Goal: Transaction & Acquisition: Purchase product/service

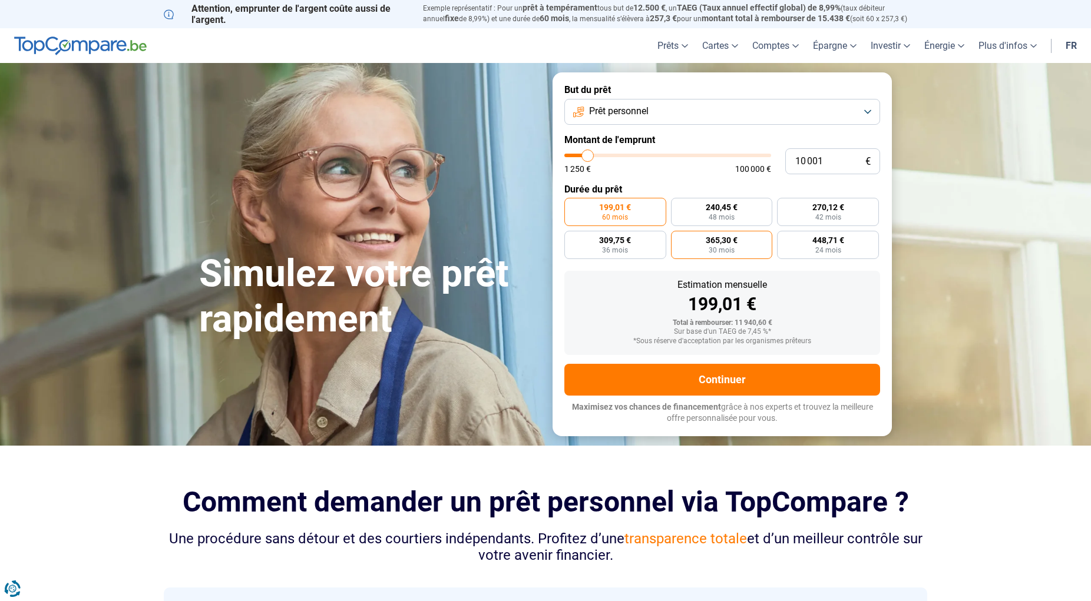
click at [730, 239] on span "365,30 €" at bounding box center [721, 240] width 32 height 8
click at [678, 238] on input "365,30 € 30 mois" at bounding box center [675, 235] width 8 height 8
radio input "true"
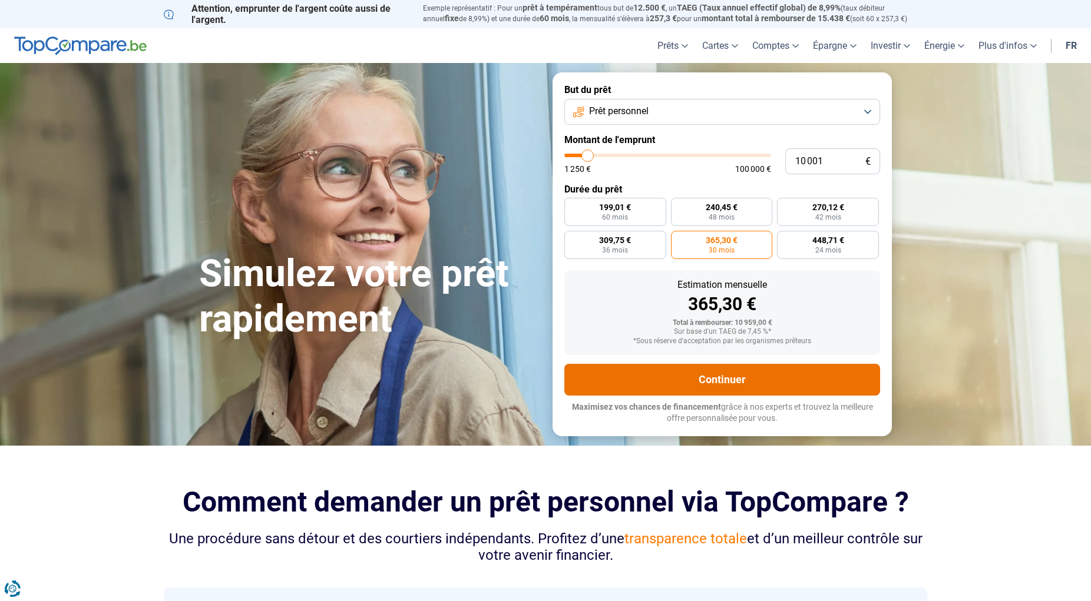
click at [717, 379] on button "Continuer" at bounding box center [722, 380] width 316 height 32
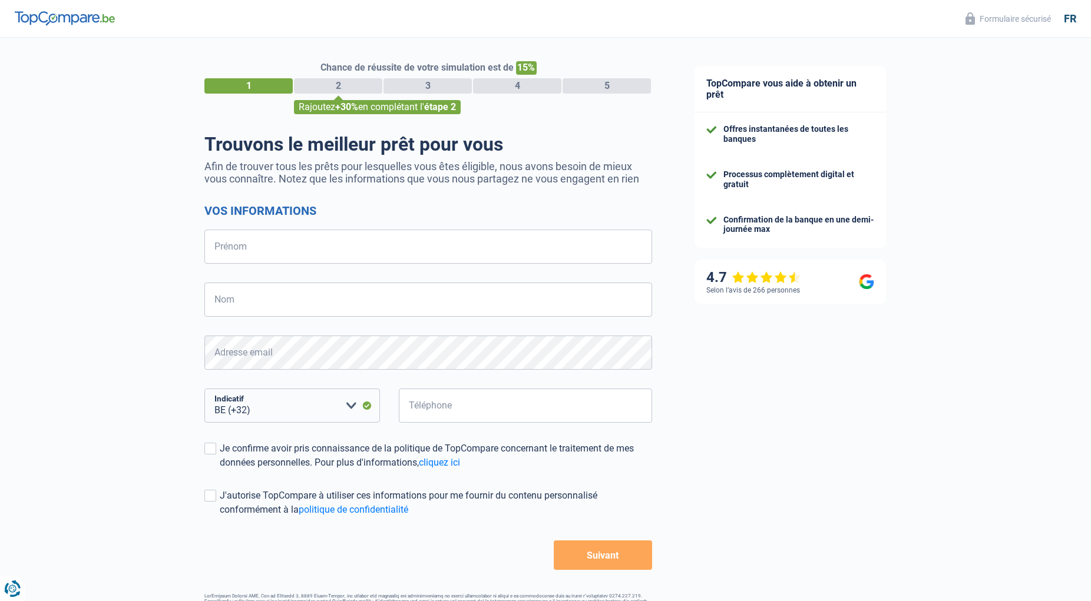
select select "32"
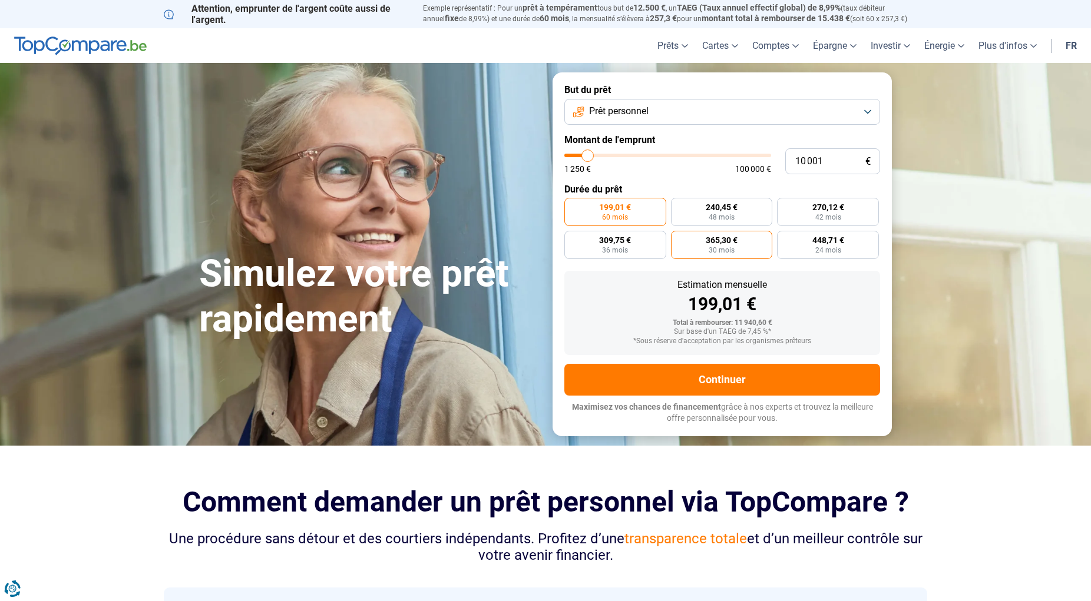
click at [735, 240] on span "365,30 €" at bounding box center [721, 240] width 32 height 8
click at [678, 238] on input "365,30 € 30 mois" at bounding box center [675, 235] width 8 height 8
radio input "true"
click at [834, 243] on span "448,71 €" at bounding box center [828, 240] width 32 height 8
click at [784, 238] on input "448,71 € 24 mois" at bounding box center [781, 235] width 8 height 8
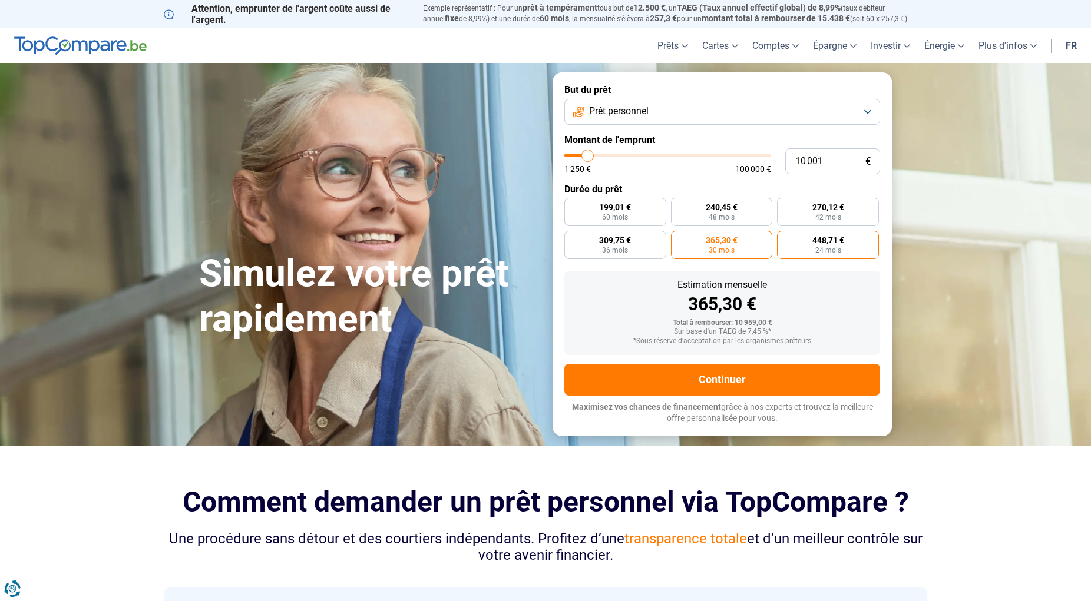
radio input "true"
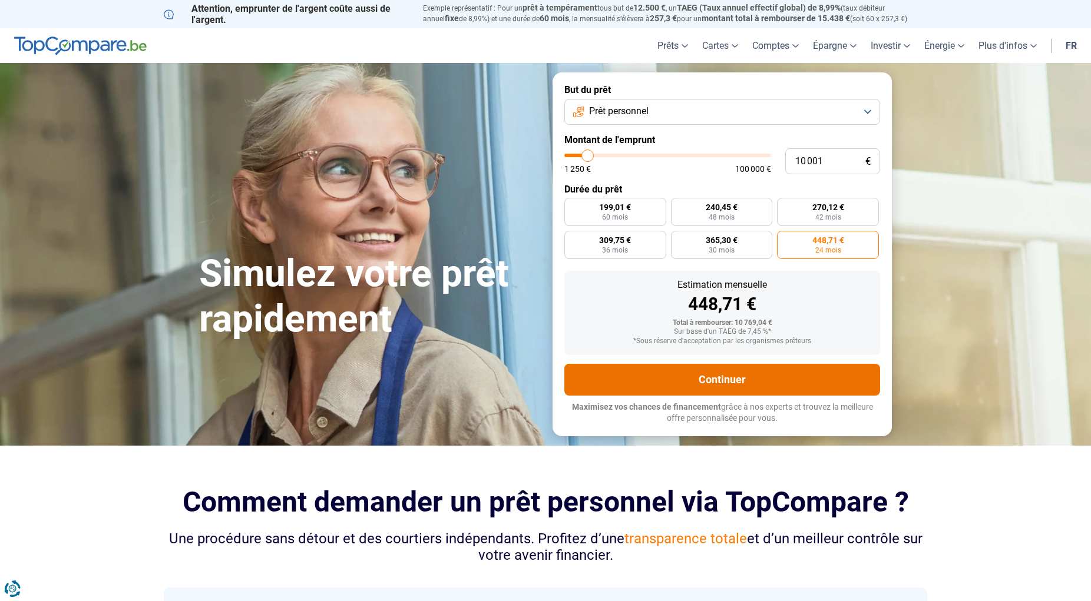
click at [719, 373] on button "Continuer" at bounding box center [722, 380] width 316 height 32
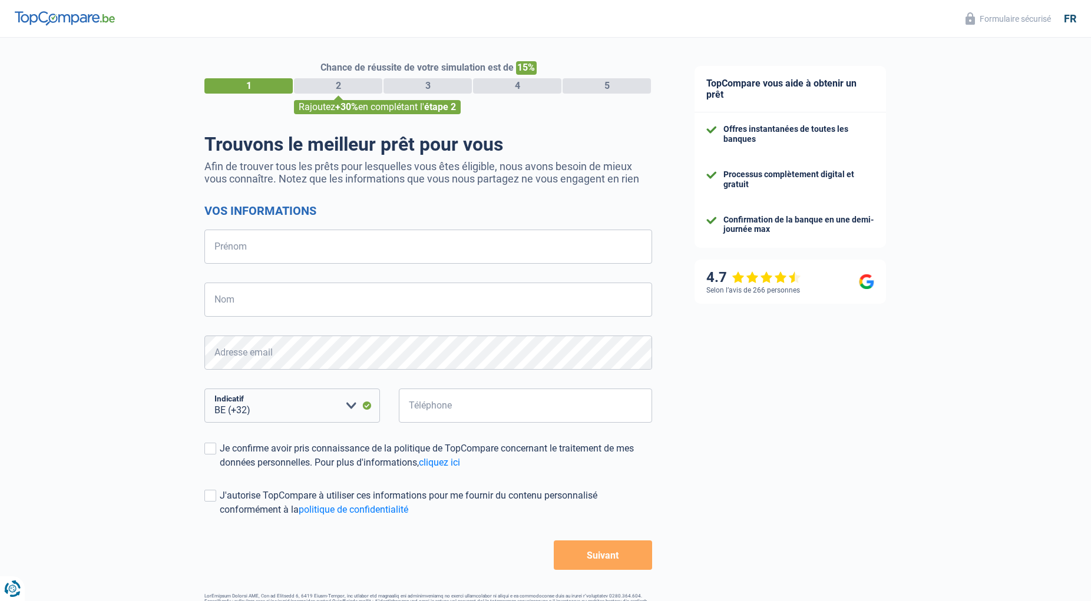
select select "32"
click at [224, 257] on input "Prénom" at bounding box center [428, 247] width 448 height 34
type input "Anne-Marie"
click at [307, 301] on input "Nom" at bounding box center [428, 300] width 448 height 34
type input "Placet"
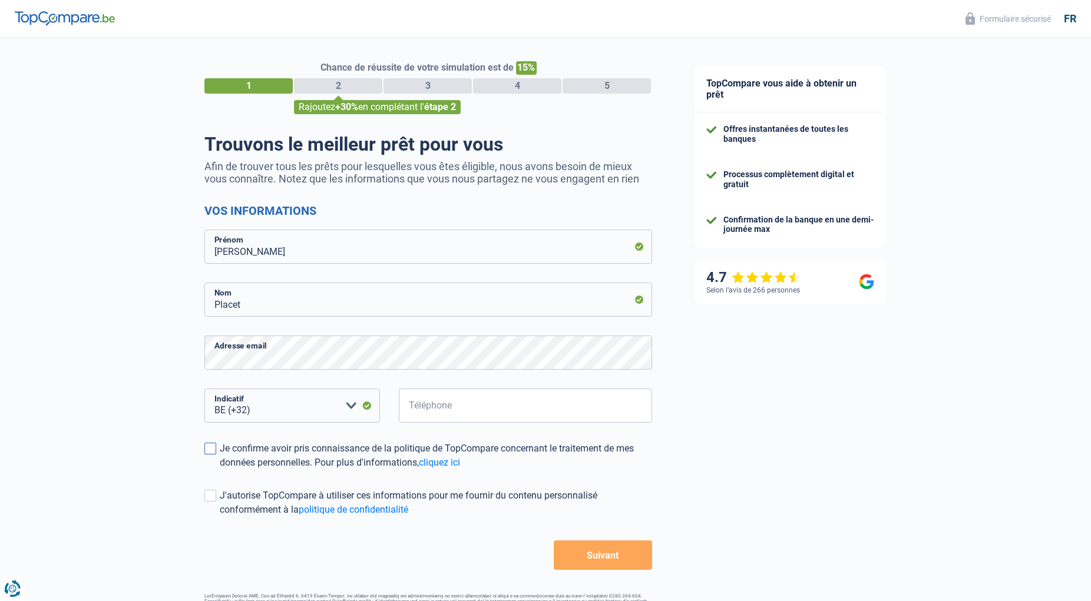
click at [209, 452] on span at bounding box center [210, 449] width 12 height 12
click at [220, 470] on input "Je confirme avoir pris connaissance de la politique de TopCompare concernant le…" at bounding box center [220, 470] width 0 height 0
click at [599, 552] on button "Suivant" at bounding box center [602, 555] width 98 height 29
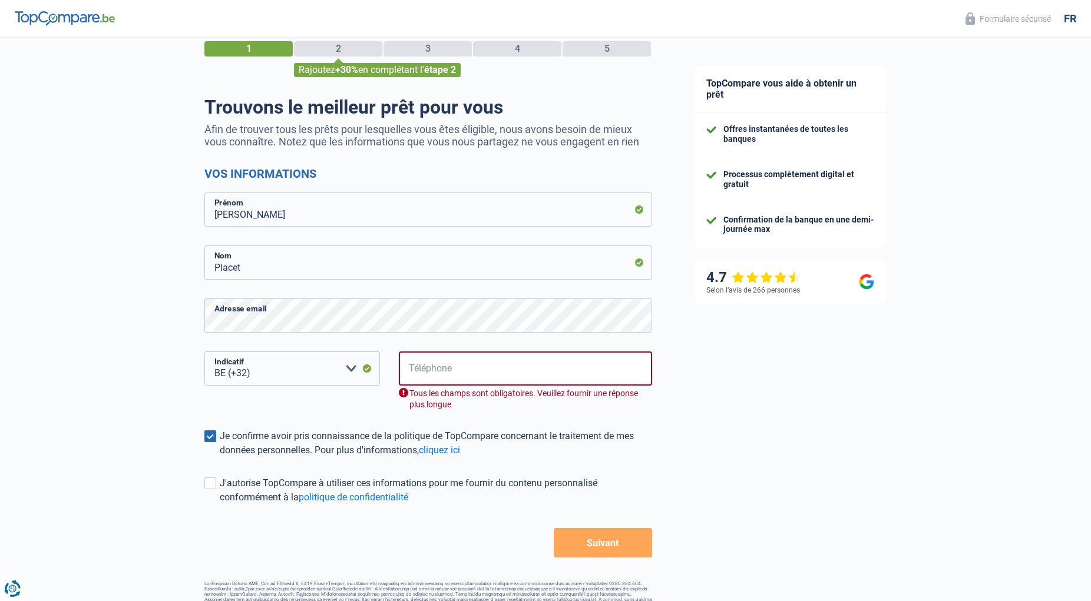
scroll to position [38, 0]
click at [204, 350] on select "BE (+32) LU (+352) Veuillez sélectionner une option" at bounding box center [291, 367] width 175 height 34
click at [274, 374] on select "BE (+32) LU (+352) Veuillez sélectionner une option" at bounding box center [291, 367] width 175 height 34
click at [440, 369] on input "Téléphone" at bounding box center [525, 367] width 253 height 34
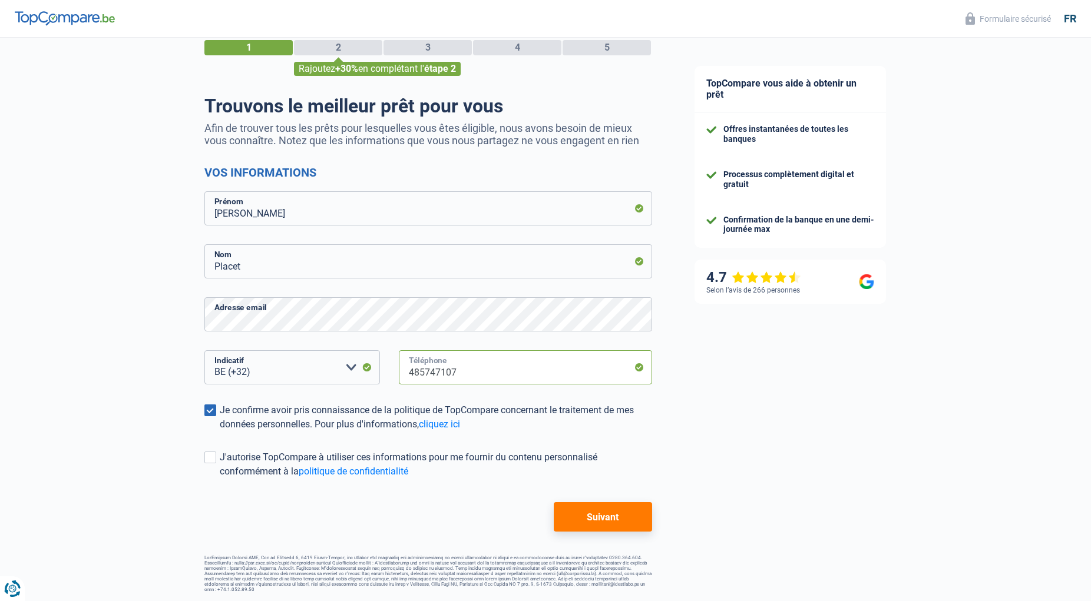
type input "485747107"
click at [578, 509] on button "Suivant" at bounding box center [602, 516] width 98 height 29
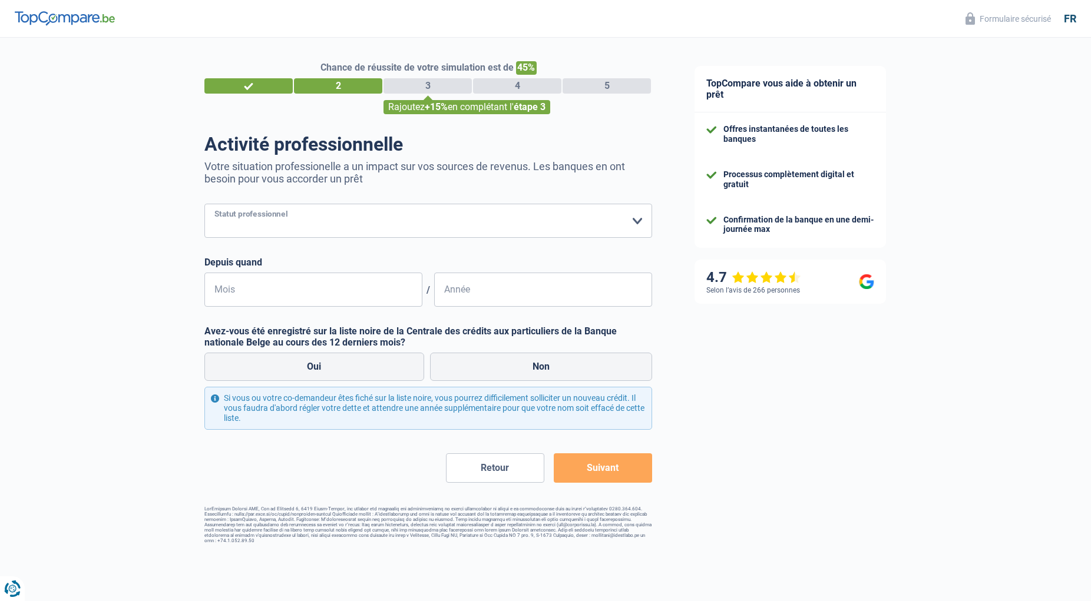
click at [204, 204] on select "Ouvrier Employé privé Employé public Invalide Indépendant Pensionné Chômeur Mut…" at bounding box center [428, 221] width 448 height 34
select select "retired"
click option "Pensionné" at bounding box center [0, 0] width 0 height 0
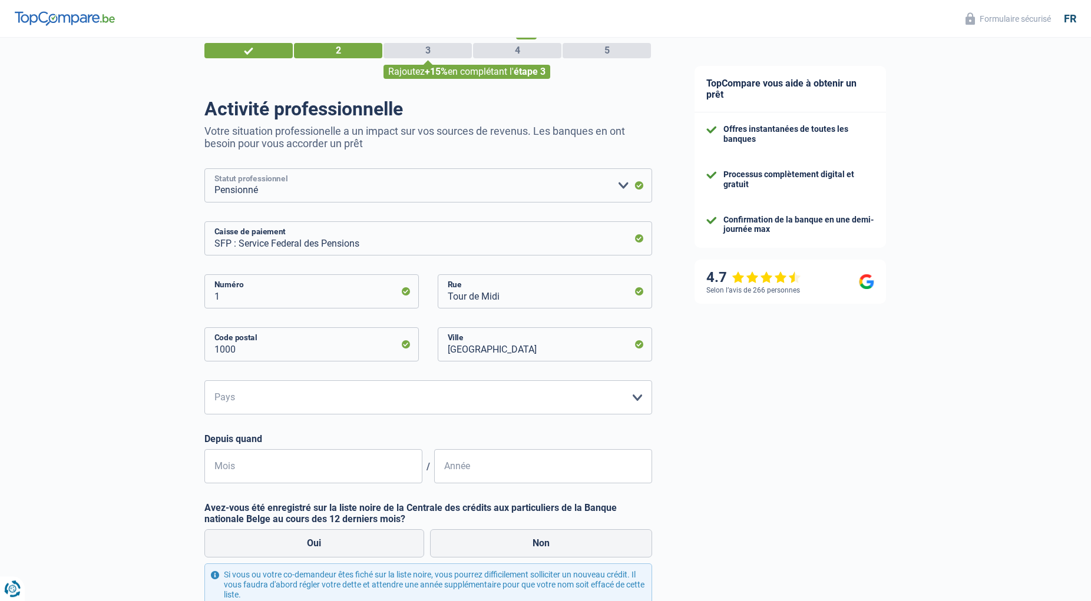
scroll to position [60, 0]
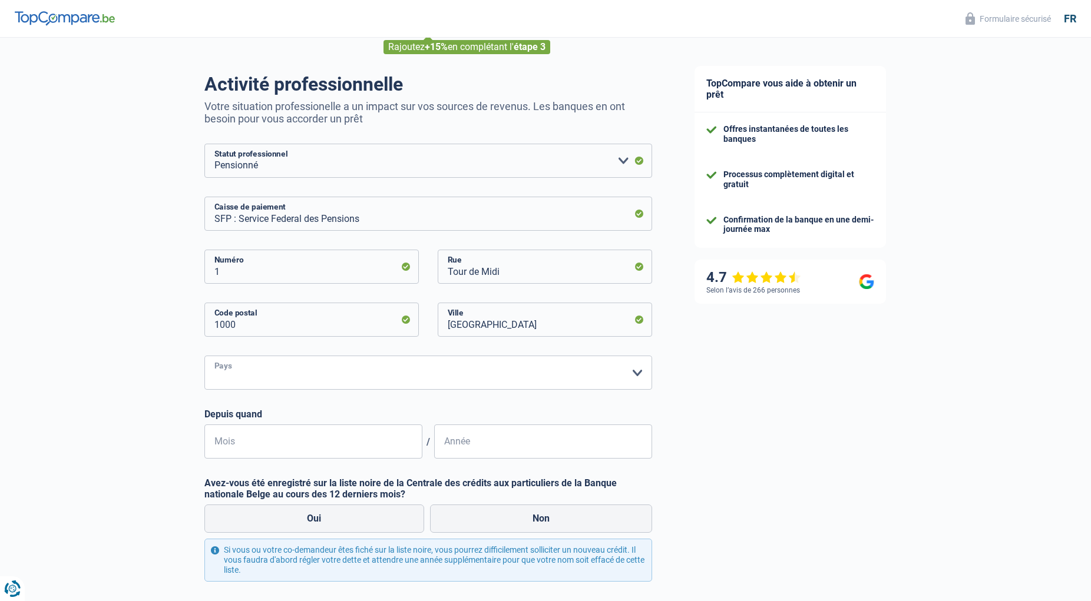
click at [204, 356] on select "Belgique Luxembourg Veuillez sélectionner une option" at bounding box center [428, 373] width 448 height 34
select select "BE"
click option "Belgique" at bounding box center [0, 0] width 0 height 0
click at [238, 443] on input "Mois" at bounding box center [313, 442] width 218 height 34
type input "05"
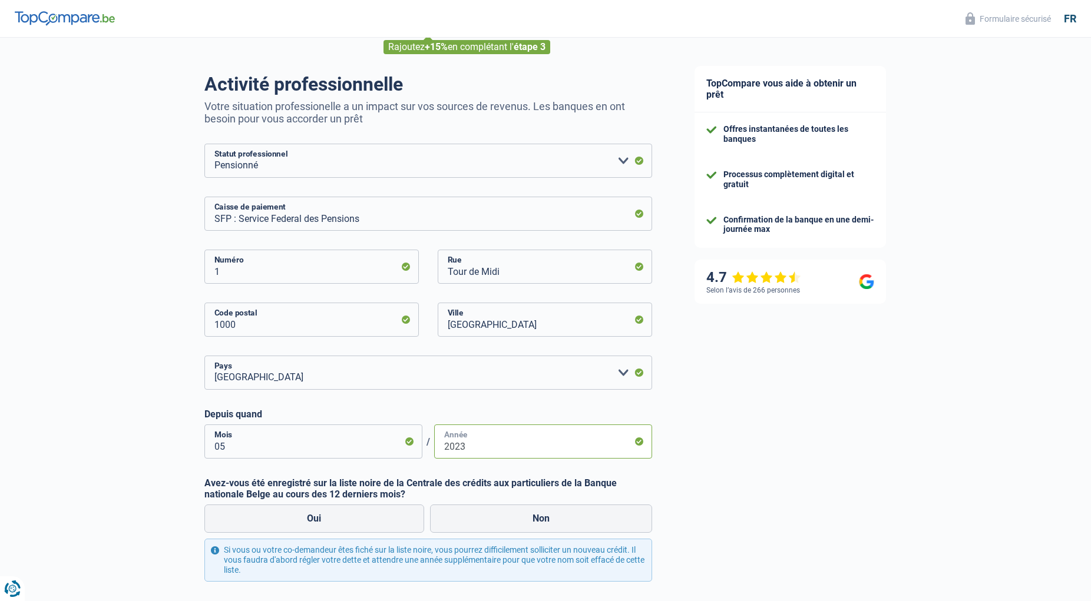
type input "2023"
click at [508, 506] on div "Oui Non" at bounding box center [427, 519] width 453 height 34
click at [508, 516] on label "Non" at bounding box center [541, 519] width 223 height 28
click at [508, 516] on input "Non" at bounding box center [541, 519] width 223 height 28
radio input "true"
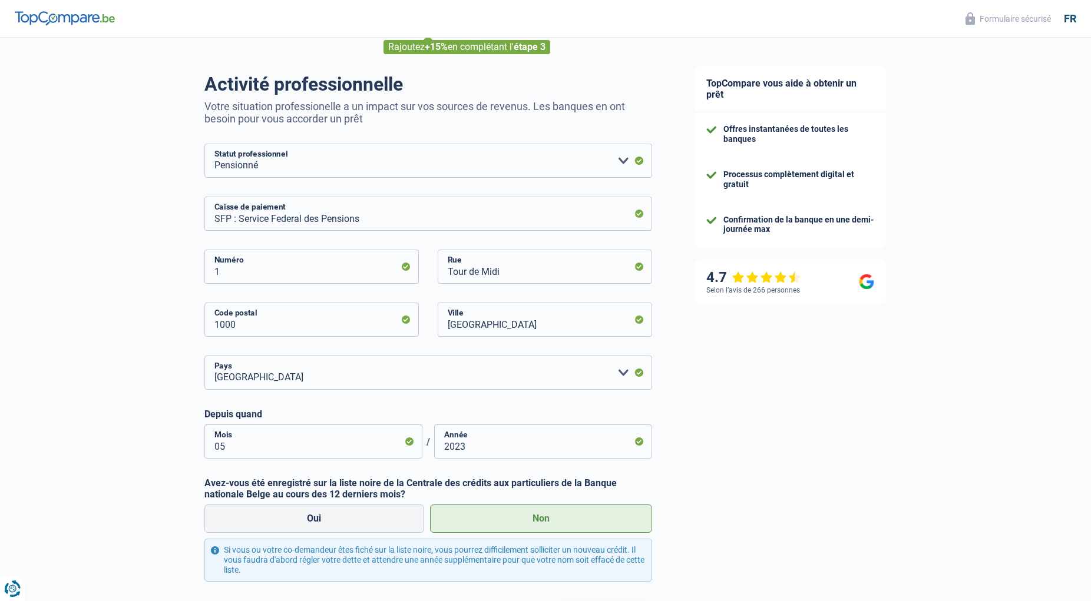
scroll to position [163, 0]
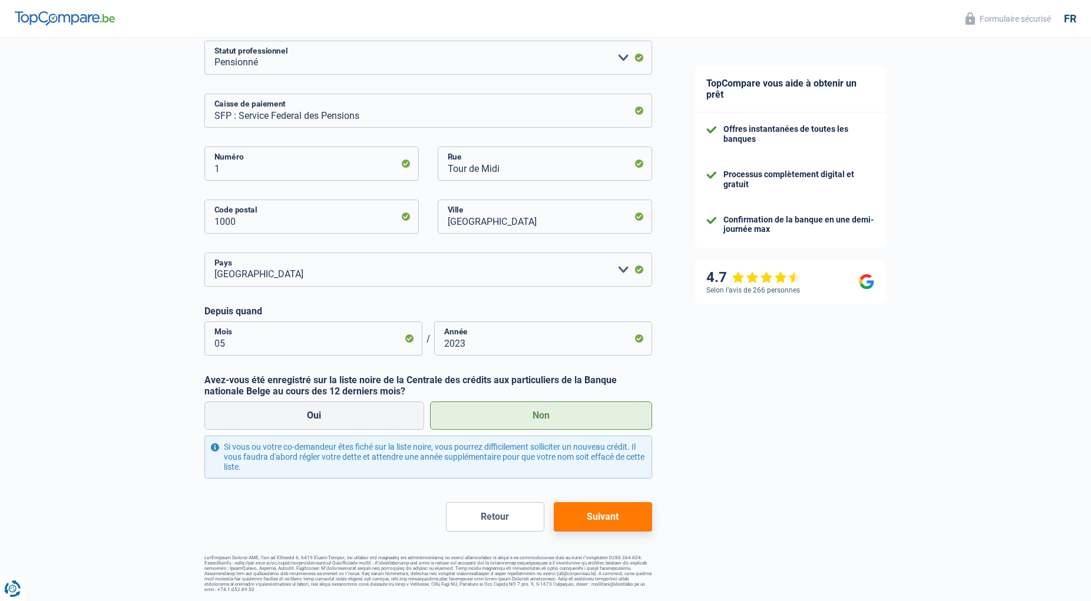
click at [619, 521] on button "Suivant" at bounding box center [602, 516] width 98 height 29
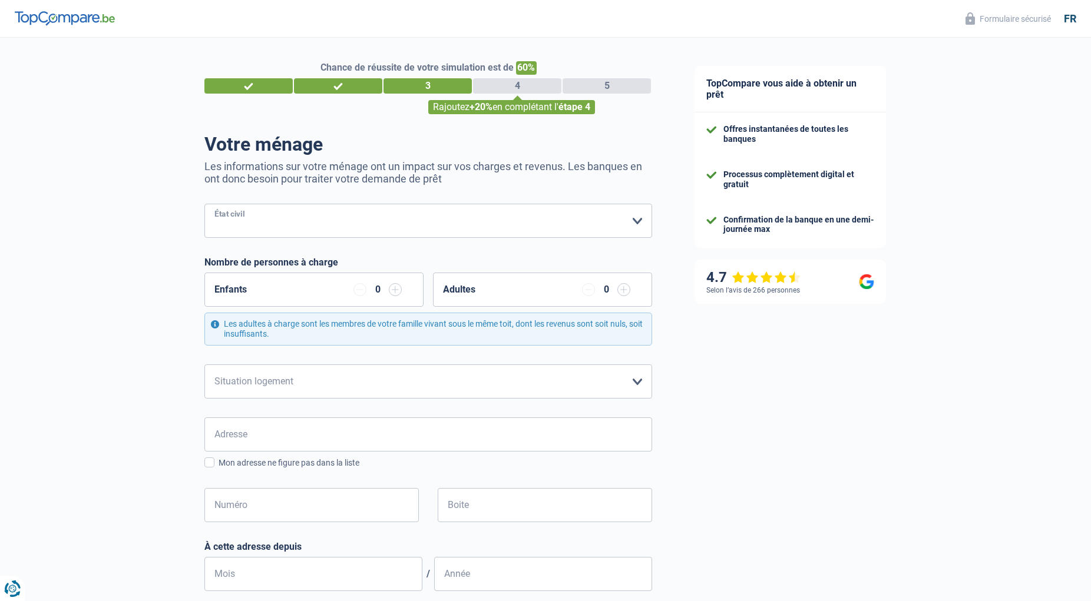
click at [204, 204] on select "Célibataire Marié(e) Cohabitant(e) légal(e) Divorcé(e) Veuf(ve) Séparé (de fait…" at bounding box center [428, 221] width 448 height 34
select select "married"
click option "Marié(e)" at bounding box center [0, 0] width 0 height 0
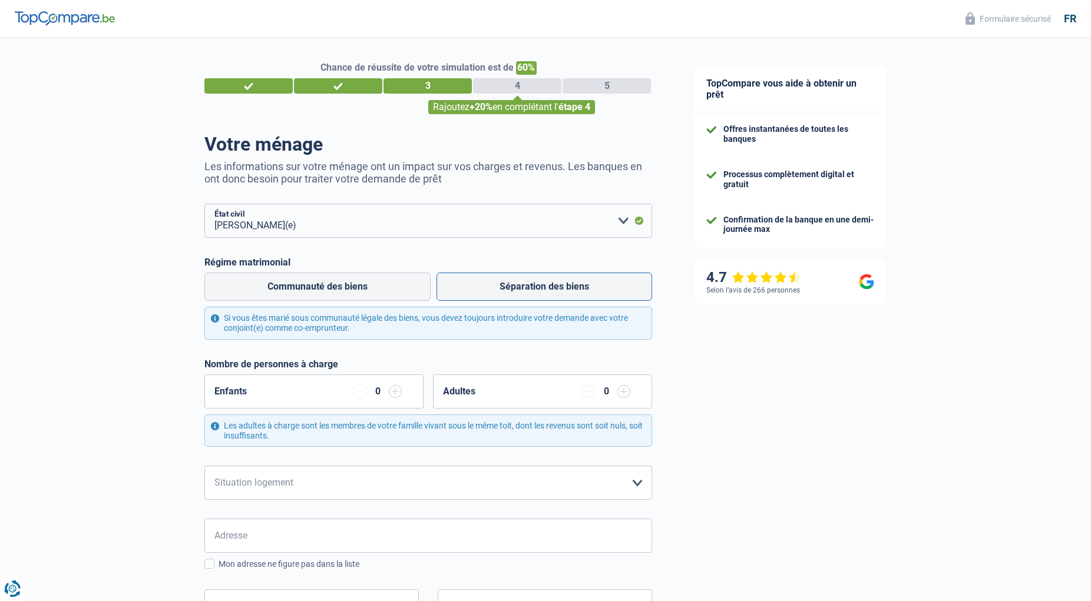
click at [517, 285] on label "Séparation des biens" at bounding box center [544, 287] width 216 height 28
click at [517, 285] on input "Séparation des biens" at bounding box center [544, 287] width 216 height 28
radio input "true"
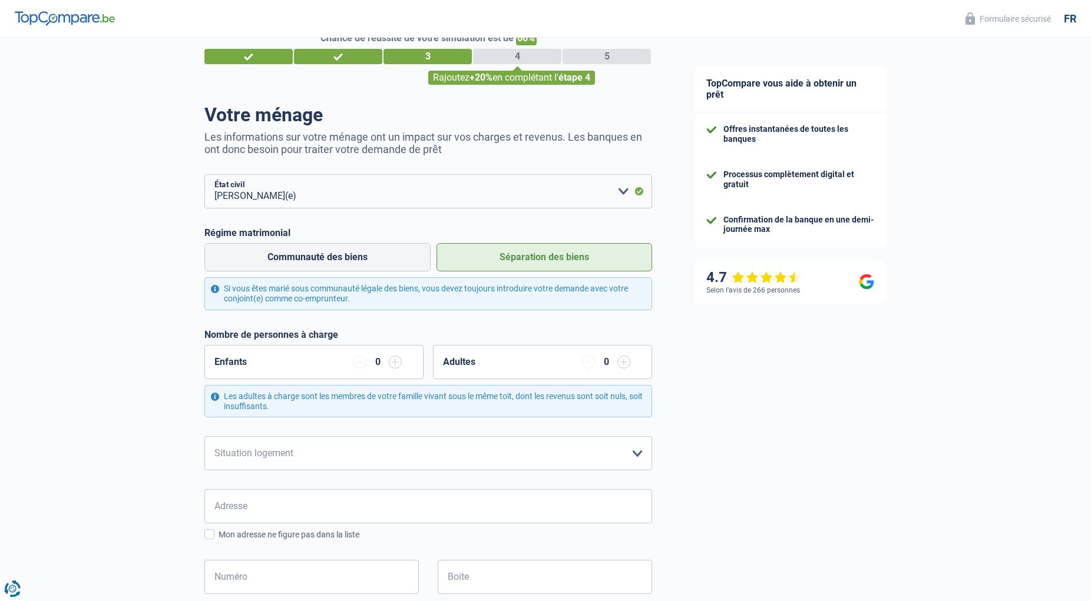
scroll to position [60, 0]
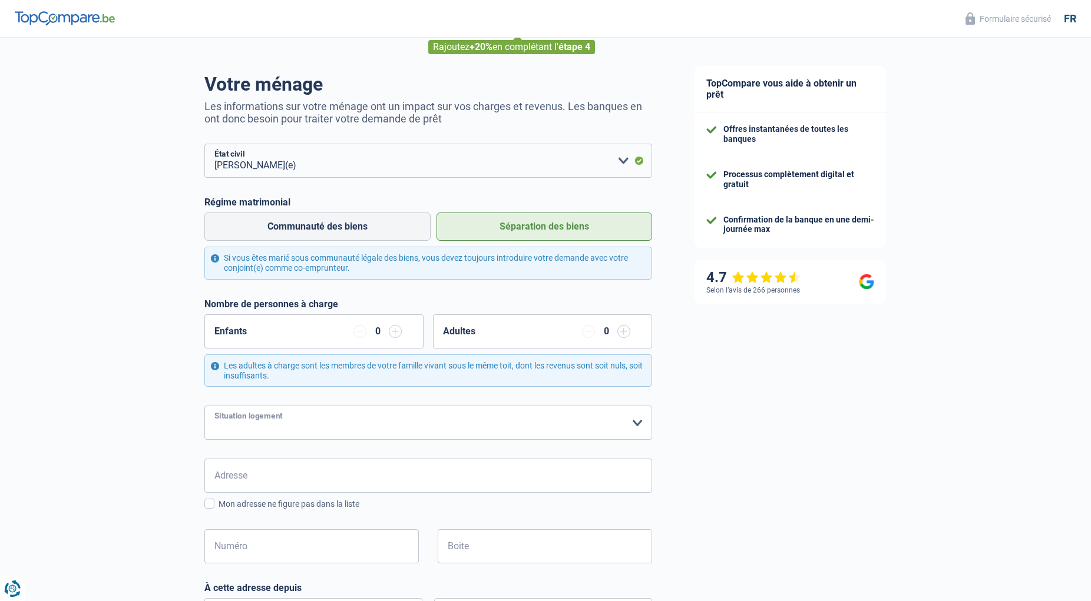
click at [204, 406] on select "Locataire Propriétaire avec prêt hypothécaire Propriétaire sans prêt hypothécai…" at bounding box center [428, 423] width 448 height 34
select select "ownerWithoutMortgage"
click option "Propriétaire sans prêt hypothécaire" at bounding box center [0, 0] width 0 height 0
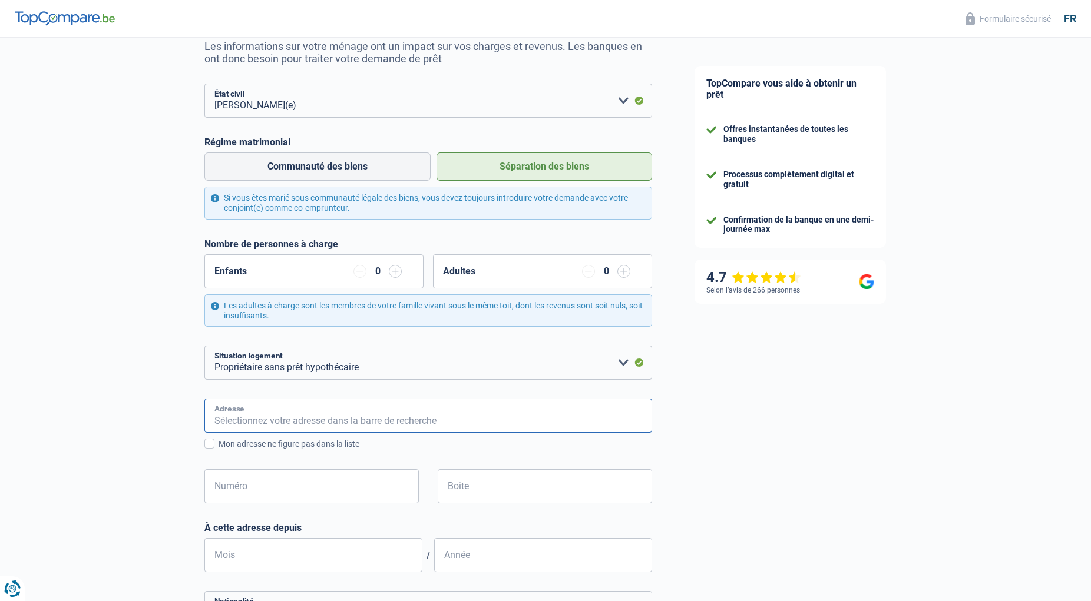
click at [247, 416] on input "Adresse" at bounding box center [428, 416] width 448 height 34
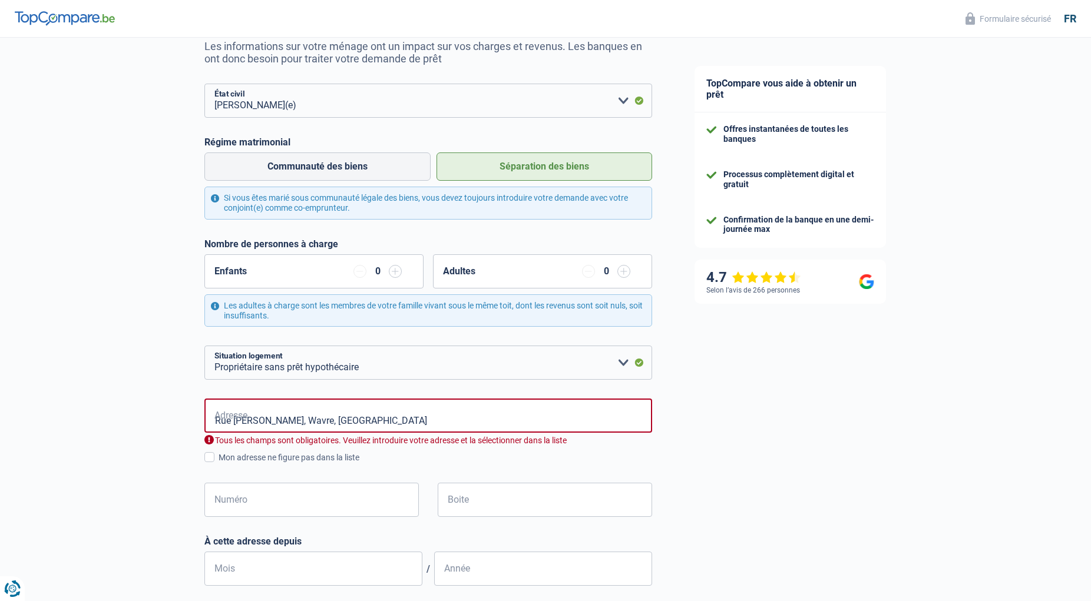
type input "Rue Marc Brison, 1300, Wavre, BE"
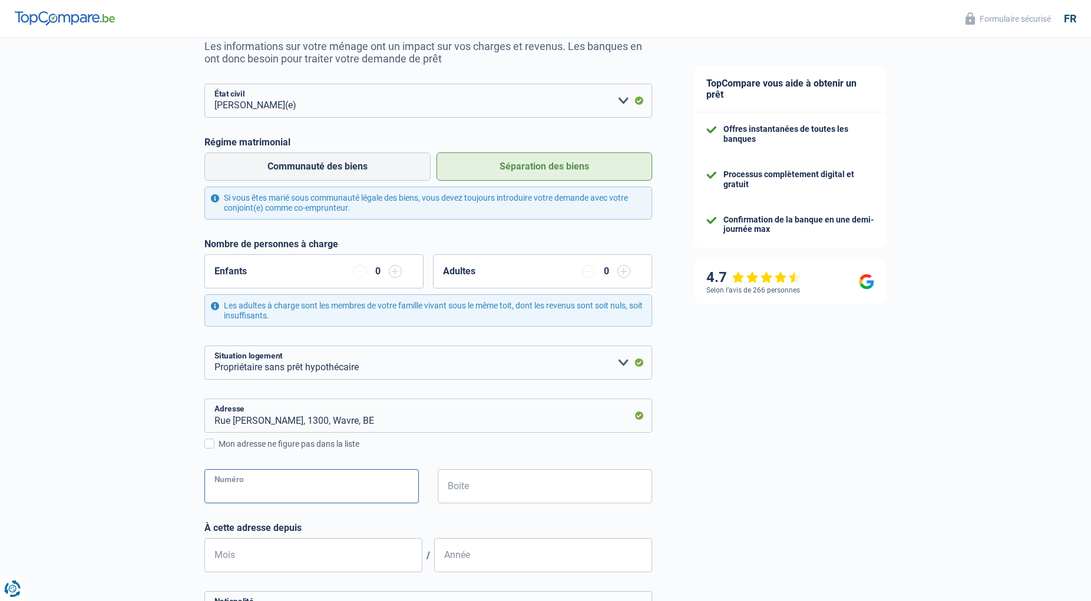
click at [294, 492] on input "Numéro" at bounding box center [311, 486] width 214 height 34
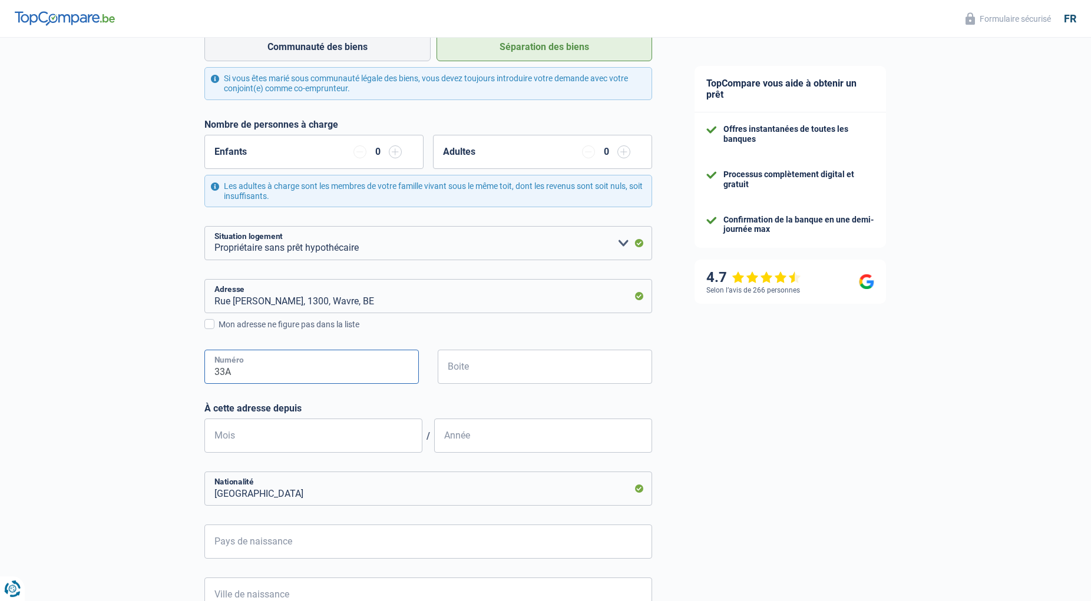
scroll to position [240, 0]
type input "33A"
click at [247, 435] on input "Mois" at bounding box center [313, 435] width 218 height 34
type input "02"
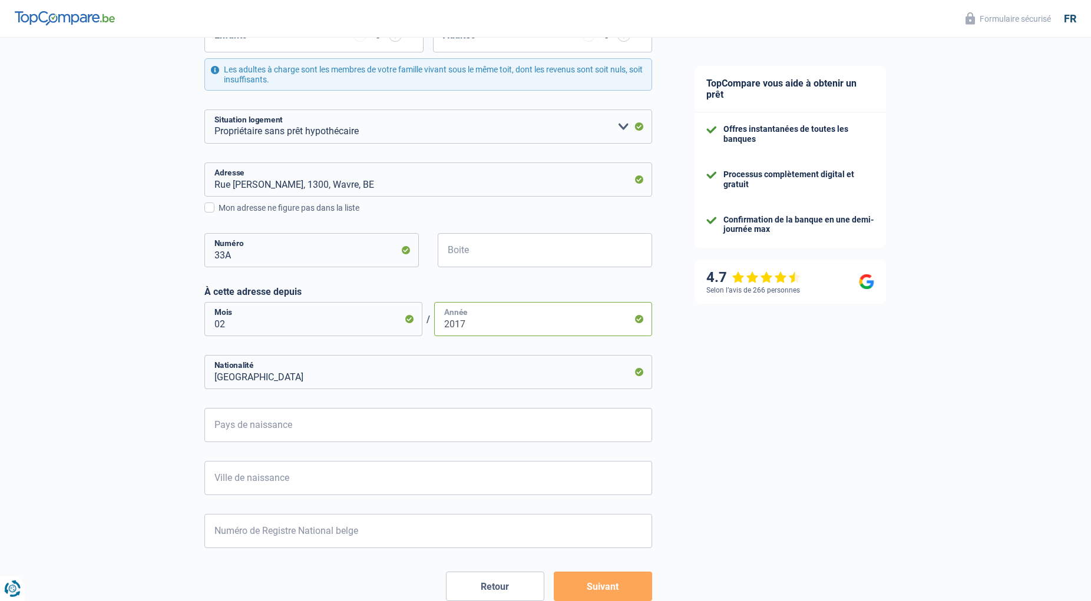
scroll to position [360, 0]
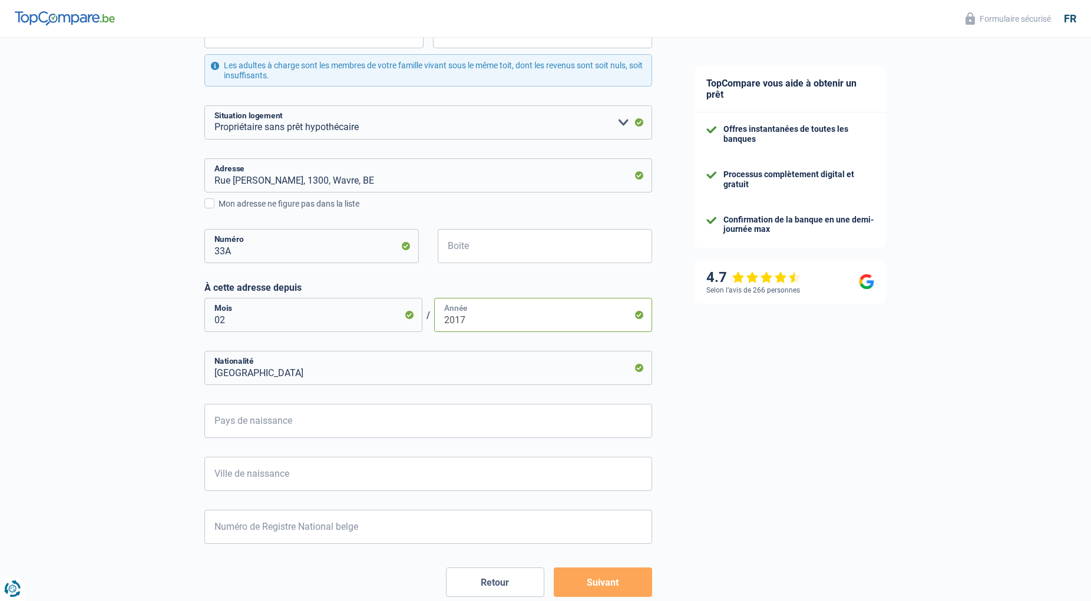
type input "2017"
click at [299, 422] on input "Pays de naissance" at bounding box center [428, 421] width 448 height 34
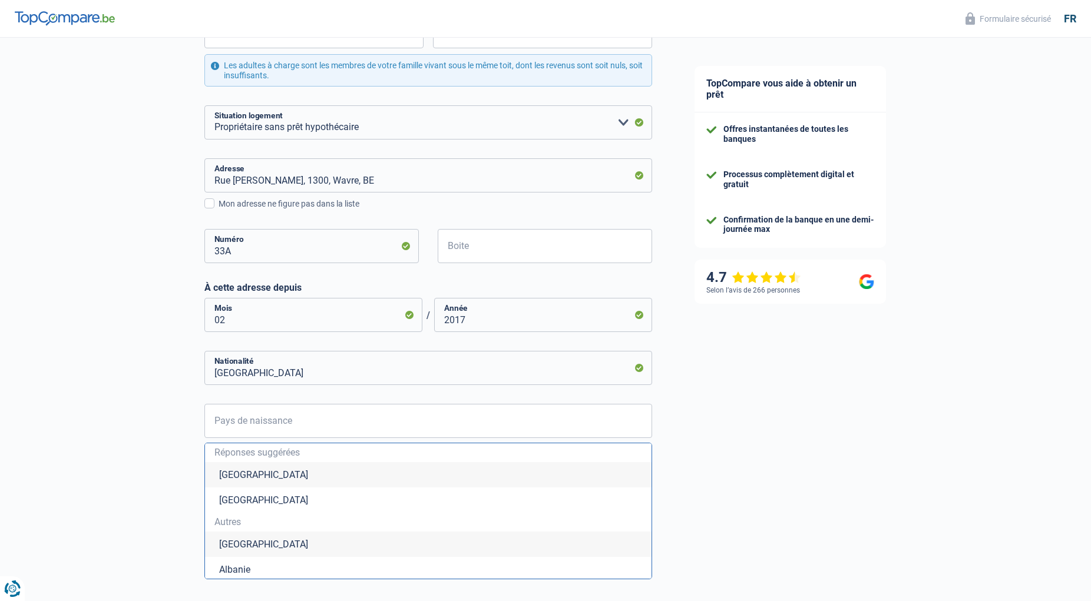
click at [237, 478] on li "Belgique" at bounding box center [428, 474] width 446 height 25
type input "Belgique"
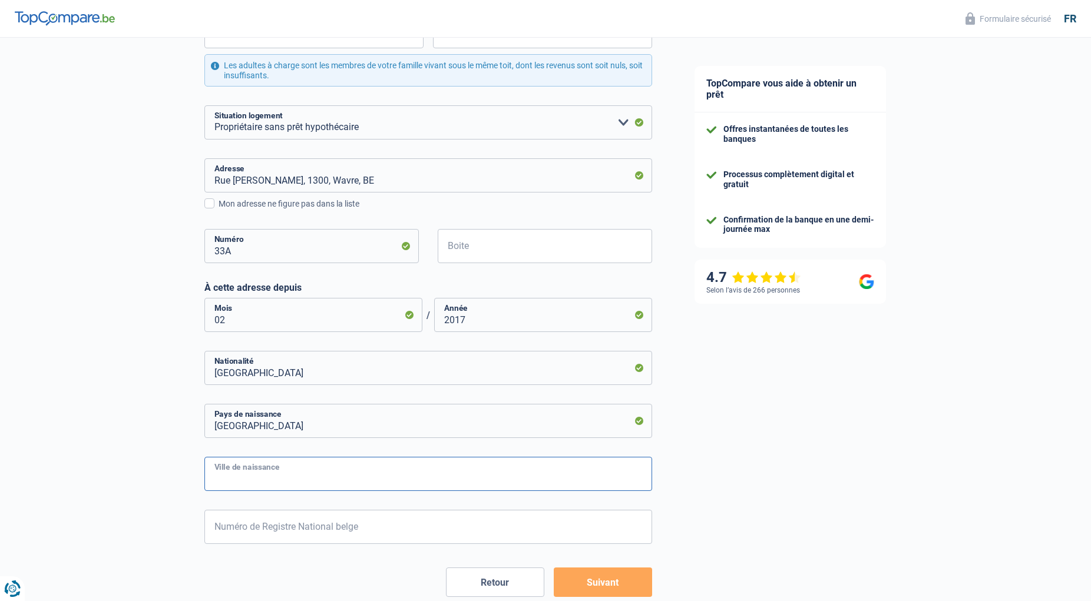
click at [310, 483] on input "Ville de naissance" at bounding box center [428, 474] width 448 height 34
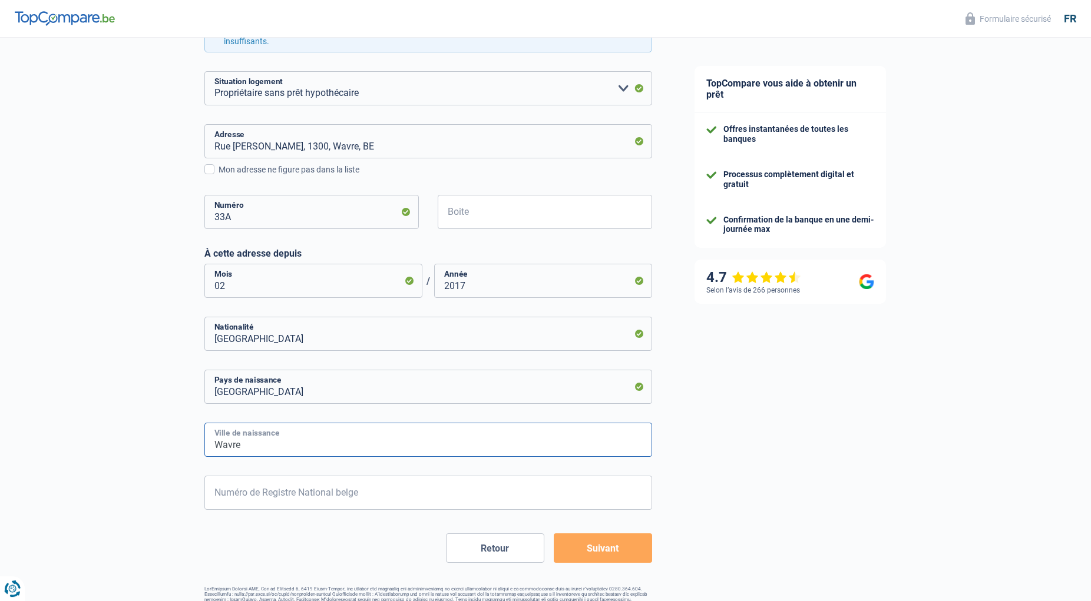
scroll to position [426, 0]
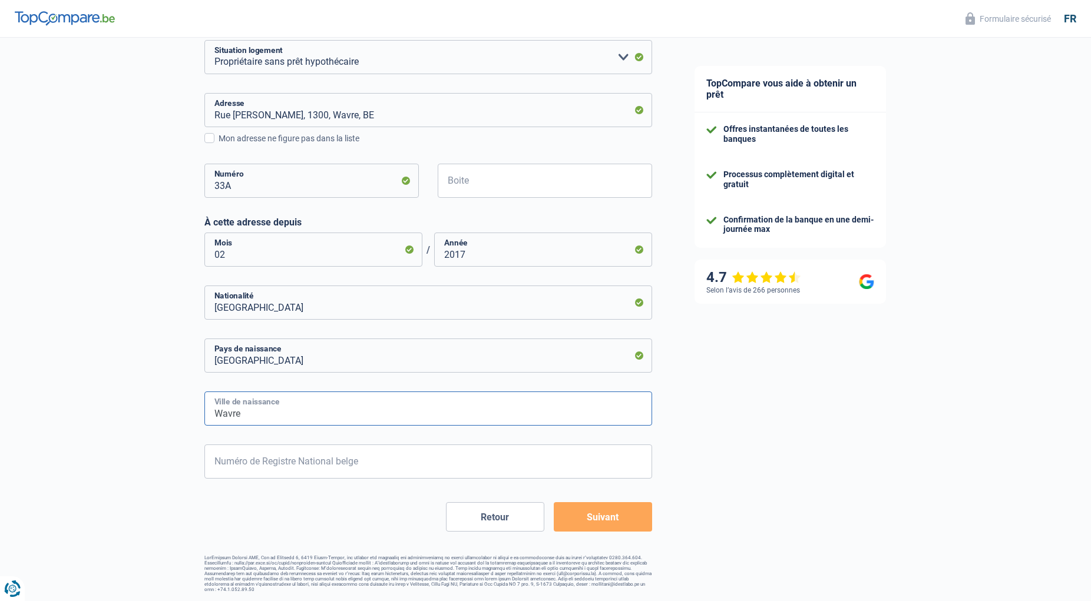
type input "Wavre"
click at [226, 460] on input "Numéro de Registre National belge" at bounding box center [428, 462] width 448 height 34
type input "58.05.09-364.37"
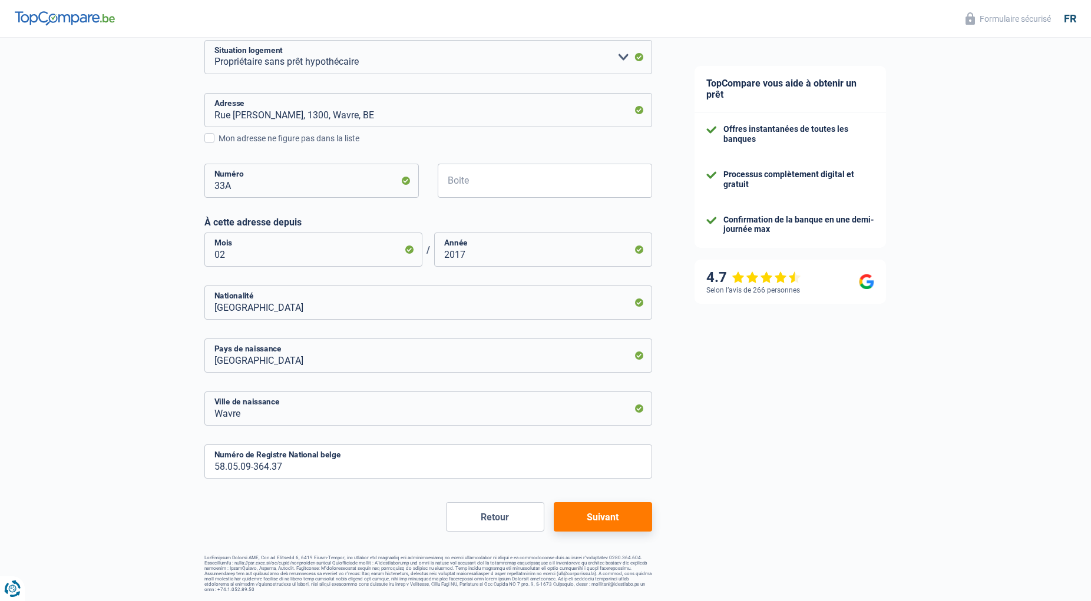
click at [586, 517] on button "Suivant" at bounding box center [602, 516] width 98 height 29
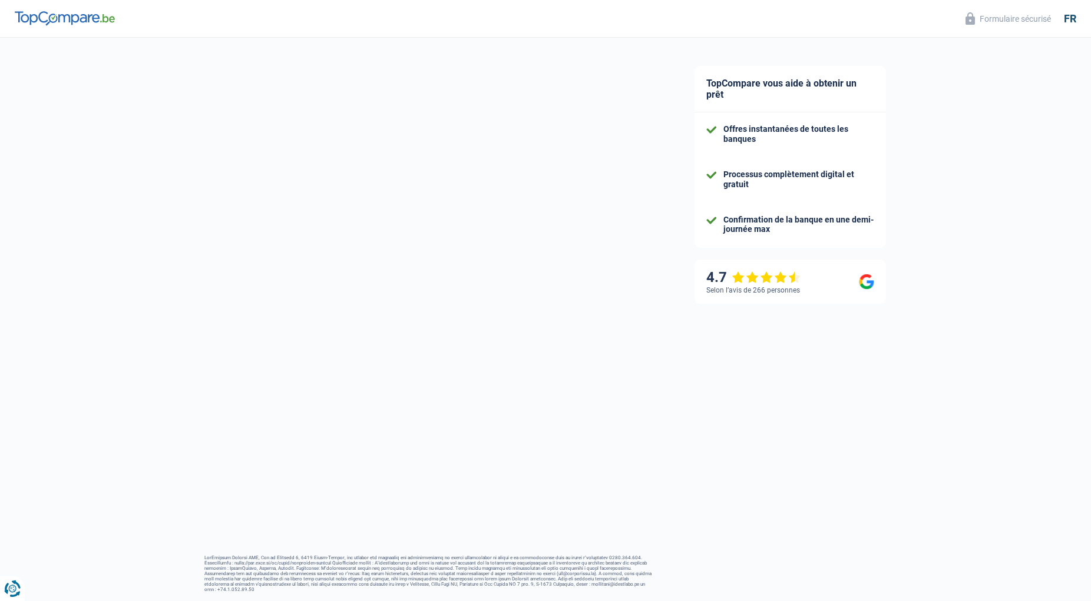
select select "pension"
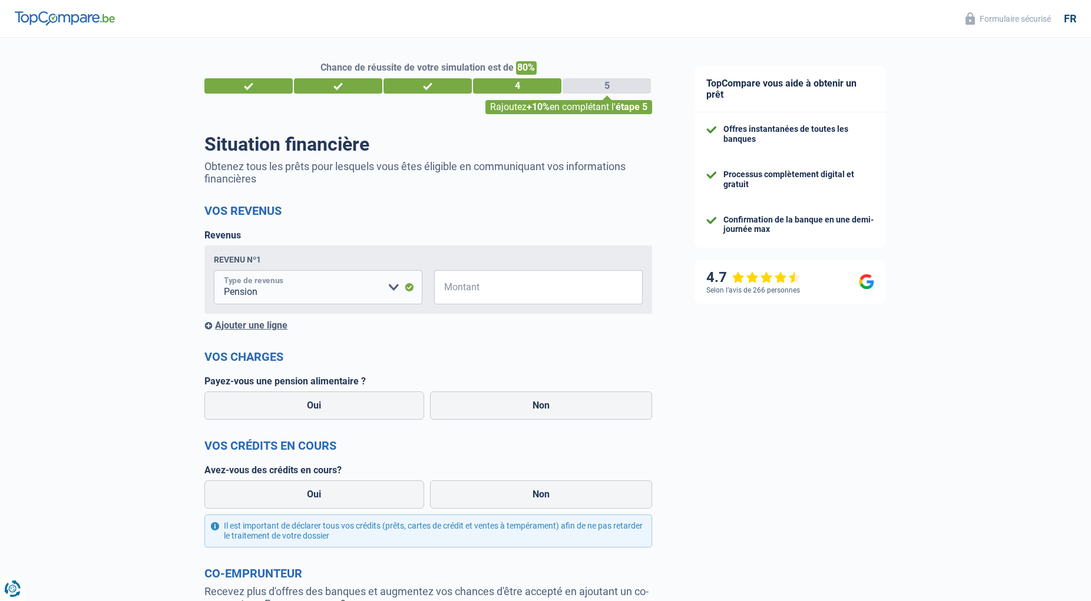
click at [214, 270] on select "Allocation d'handicap Allocations chômage Allocations familiales Chèques repas …" at bounding box center [318, 287] width 208 height 34
click at [394, 291] on select "Allocation d'handicap Allocations chômage Allocations familiales Chèques repas …" at bounding box center [318, 287] width 208 height 34
click at [478, 291] on input "Montant" at bounding box center [546, 287] width 194 height 34
type input "2.000"
click at [541, 411] on label "Non" at bounding box center [541, 406] width 223 height 28
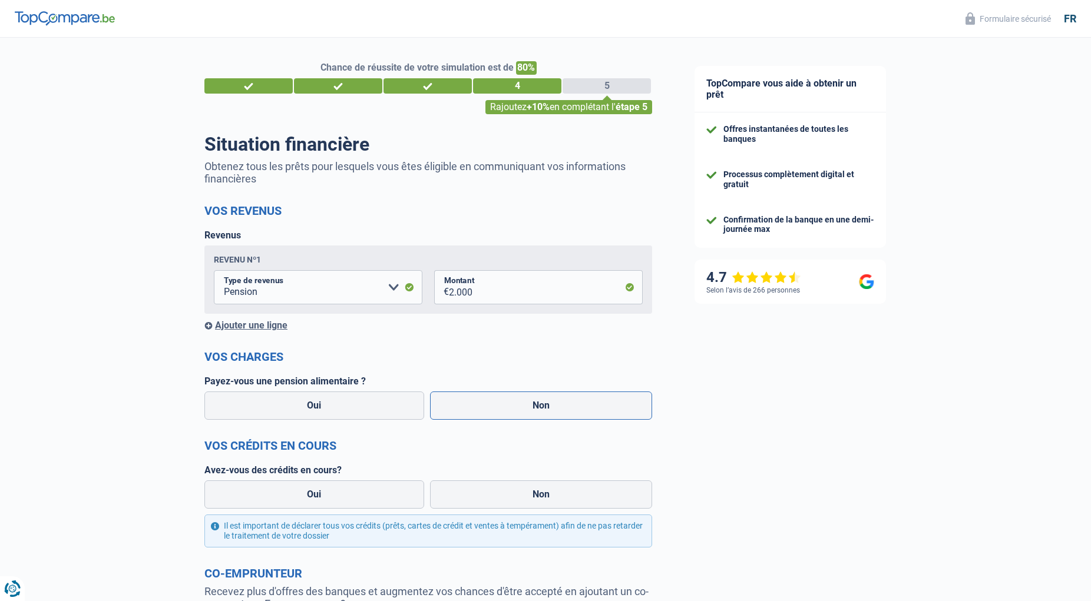
click at [541, 411] on input "Non" at bounding box center [541, 406] width 223 height 28
radio input "true"
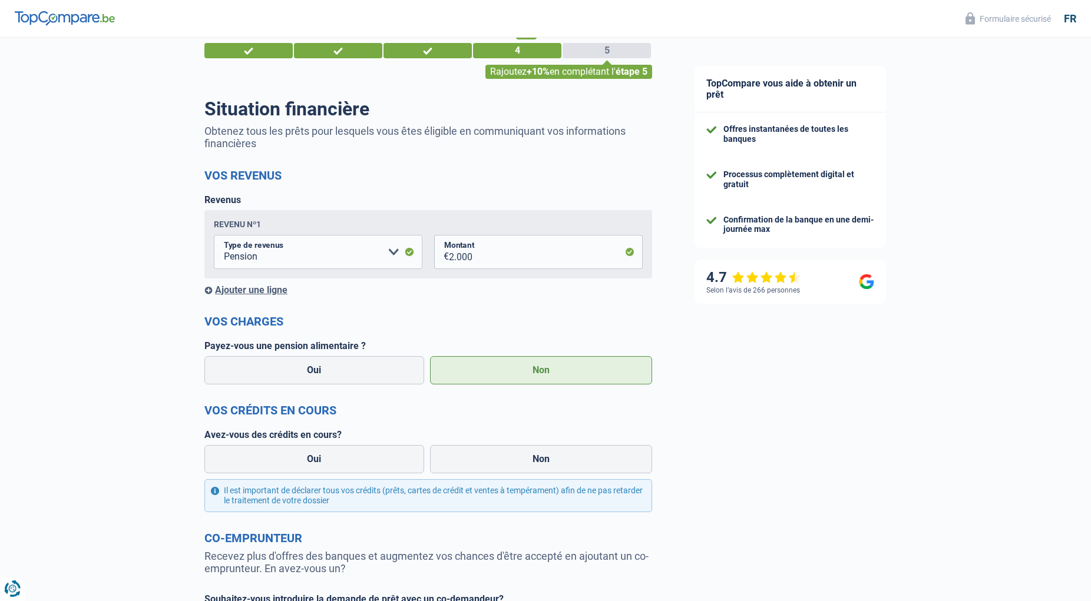
scroll to position [60, 0]
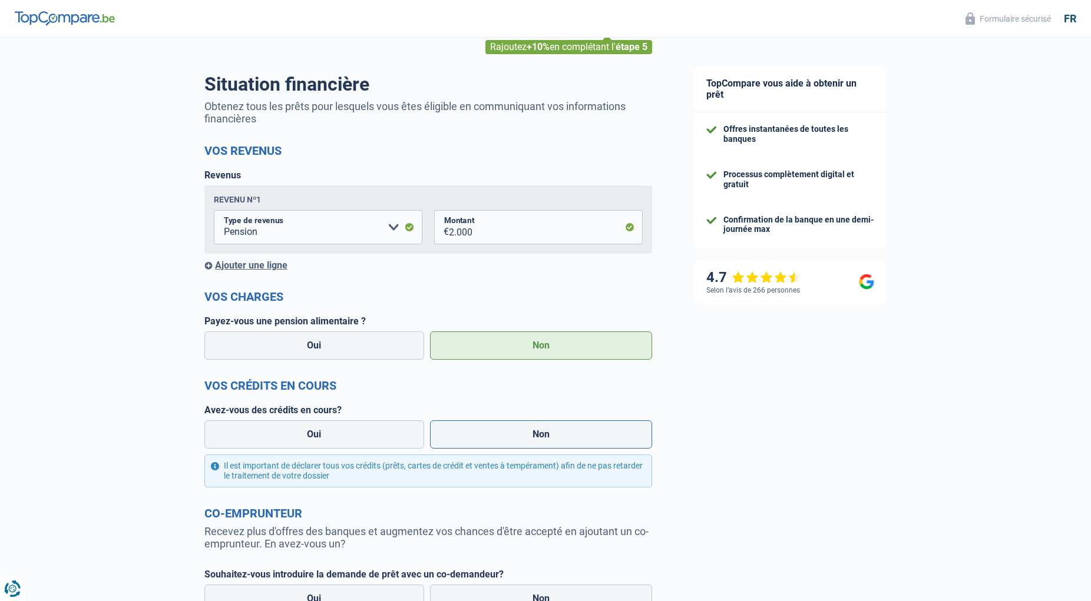
click at [532, 435] on label "Non" at bounding box center [541, 434] width 223 height 28
click at [532, 435] on input "Non" at bounding box center [541, 434] width 223 height 28
radio input "true"
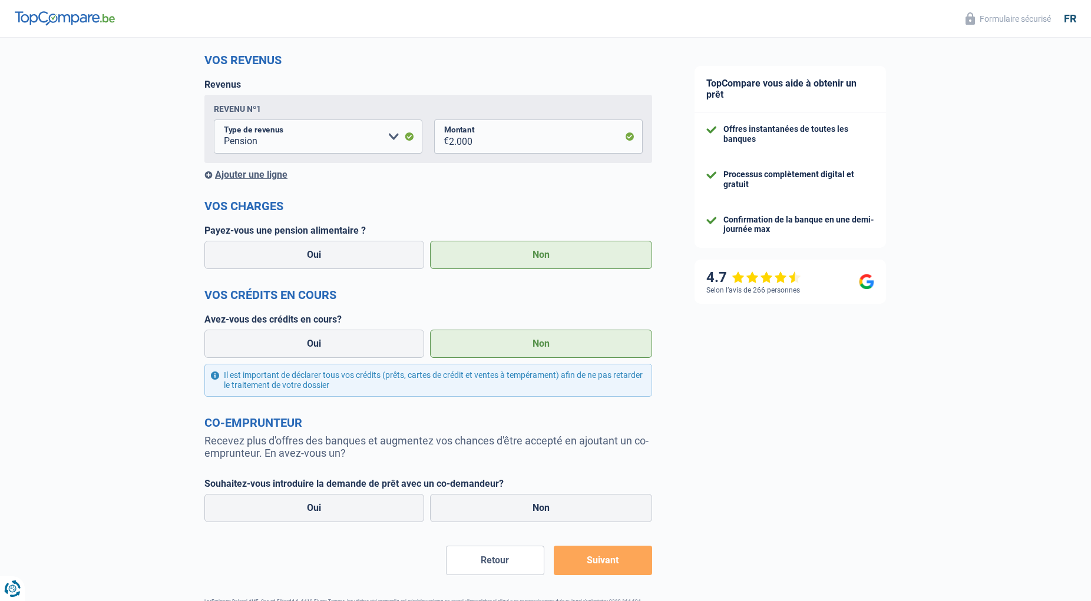
scroll to position [180, 0]
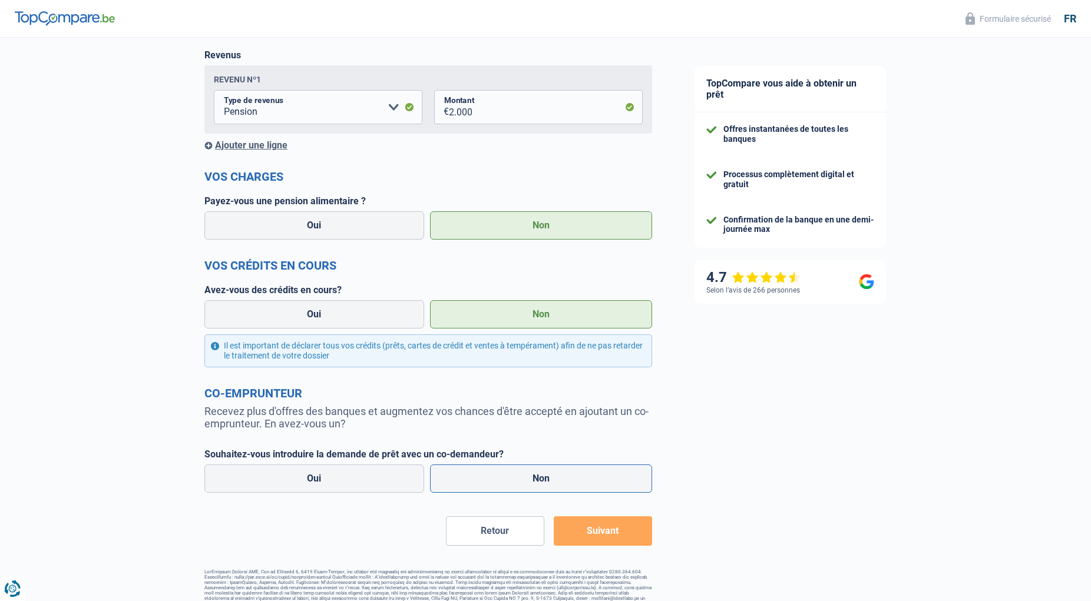
click at [554, 478] on label "Non" at bounding box center [541, 479] width 223 height 28
click at [554, 478] on input "Non" at bounding box center [541, 479] width 223 height 28
radio input "true"
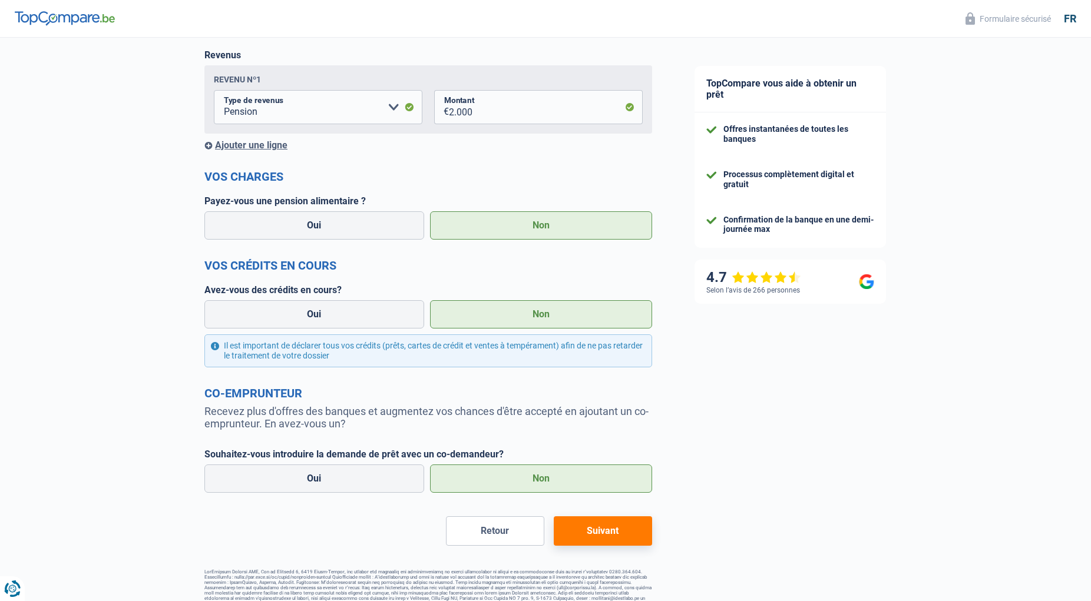
click at [603, 526] on button "Suivant" at bounding box center [602, 530] width 98 height 29
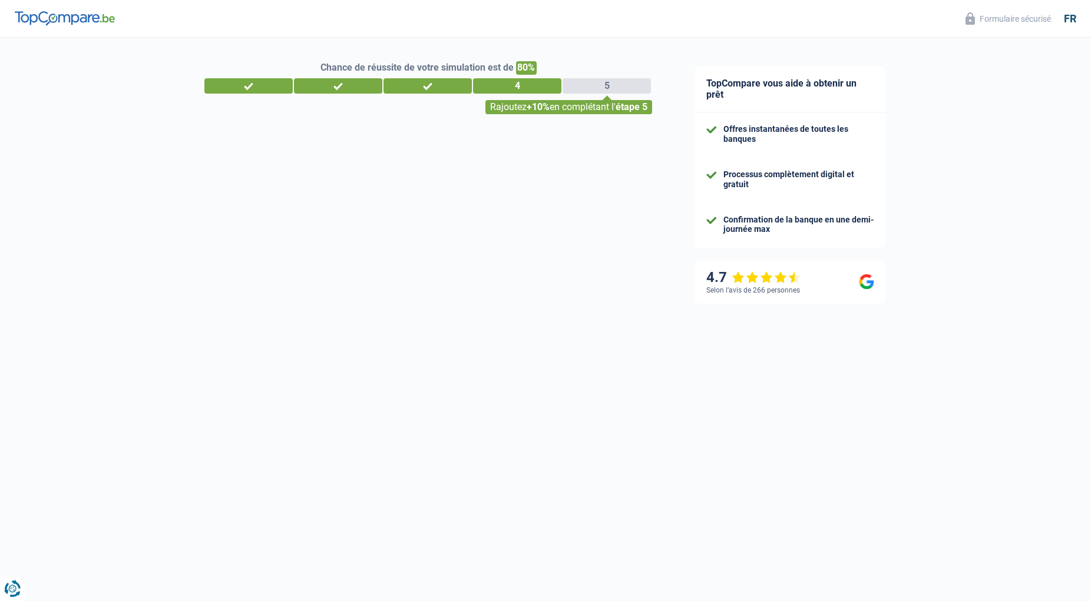
select select "60"
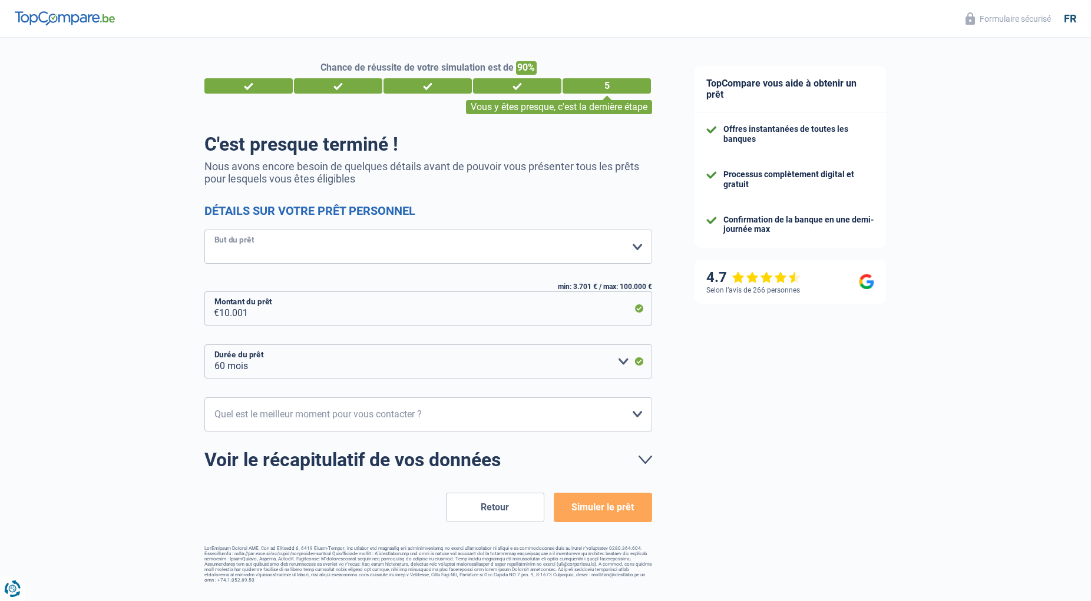
click at [204, 230] on select "Confort maison: meubles, textile, peinture, électroménager, outillage non-profe…" at bounding box center [428, 247] width 448 height 34
select select "other"
click option "Autre" at bounding box center [0, 0] width 0 height 0
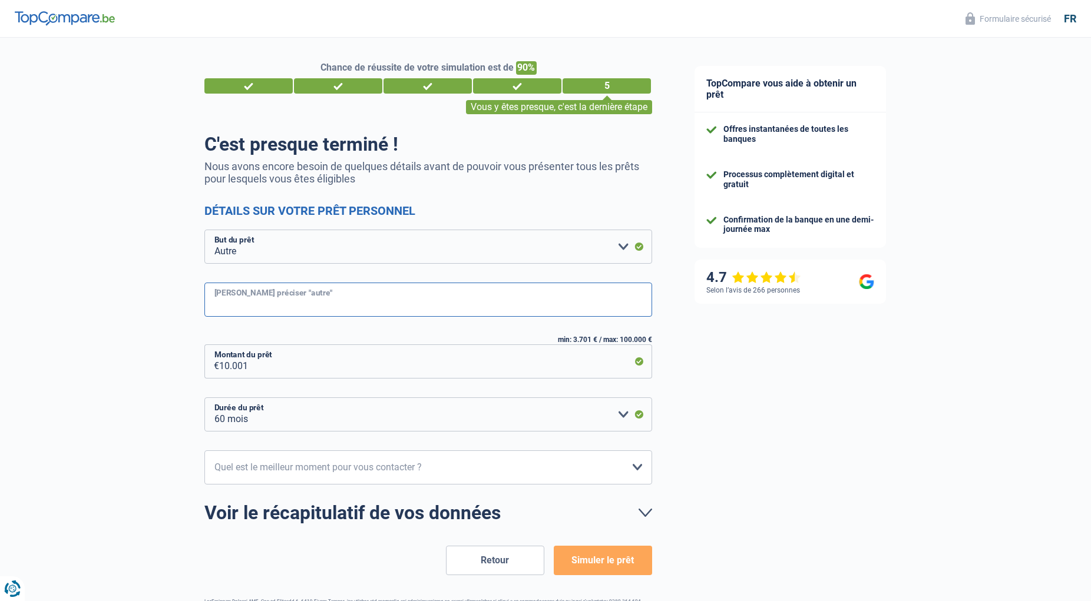
click at [250, 303] on input "Veuillez préciser "autre"" at bounding box center [428, 300] width 448 height 34
click at [227, 365] on input "10.001" at bounding box center [435, 361] width 433 height 34
type input "1.001"
select select "24"
type input "11.001"
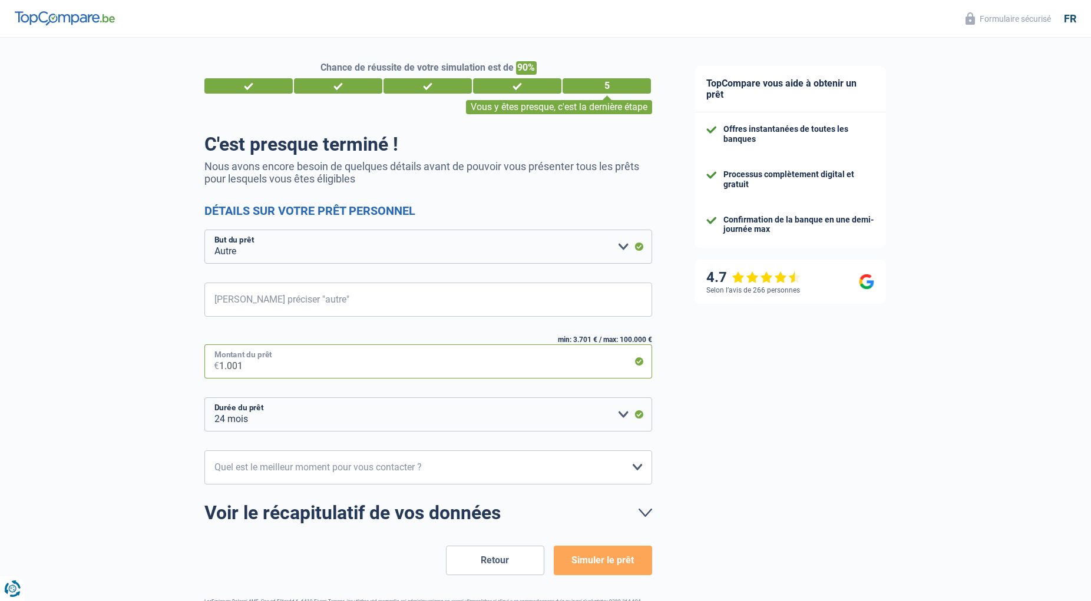
select select "60"
type input "11.001"
click at [204, 397] on select "12 mois 18 mois 24 mois 30 mois 36 mois 42 mois 48 mois 60 mois Veuillez sélect…" at bounding box center [428, 414] width 448 height 34
select select "24"
click option "24 mois" at bounding box center [0, 0] width 0 height 0
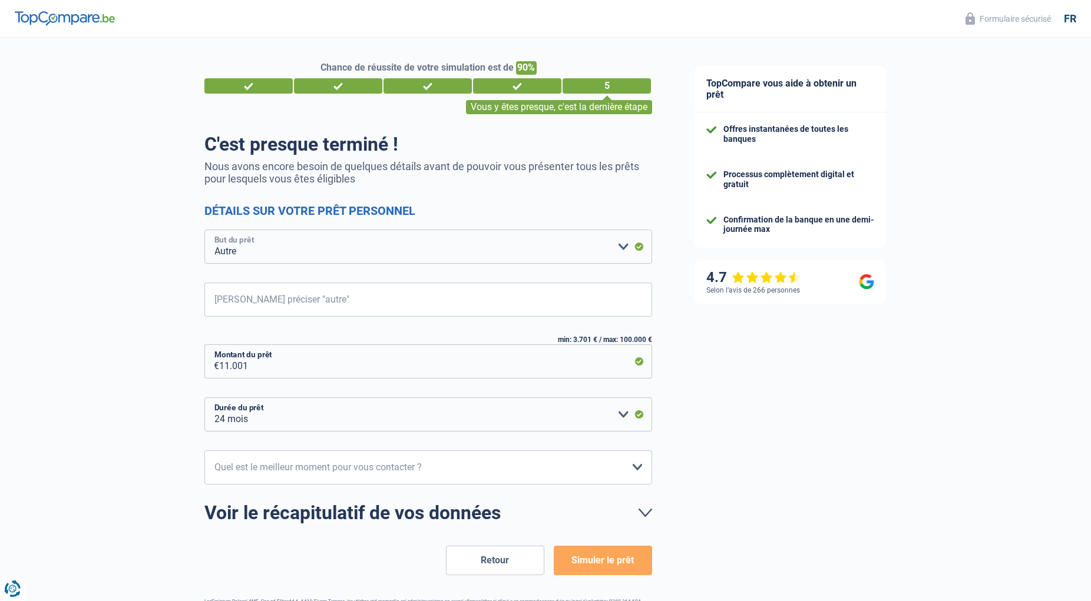
click at [204, 230] on select "Confort maison: meubles, textile, peinture, électroménager, outillage non-profe…" at bounding box center [428, 247] width 448 height 34
select select "household"
click option "Confort maison: meubles, textile, peinture, électroménager, outillage non-profe…" at bounding box center [0, 0] width 0 height 0
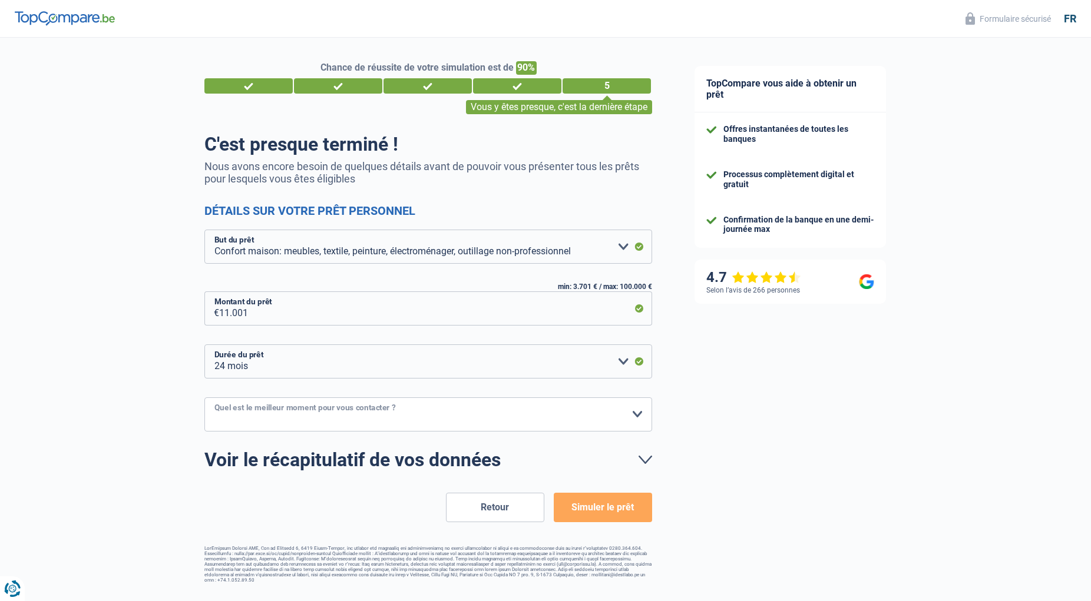
click at [204, 397] on select "10h-12h 12h-14h 14h-16h 16h-18h Veuillez sélectionner une option" at bounding box center [428, 414] width 448 height 34
select select "16-18"
click option "16h-18h" at bounding box center [0, 0] width 0 height 0
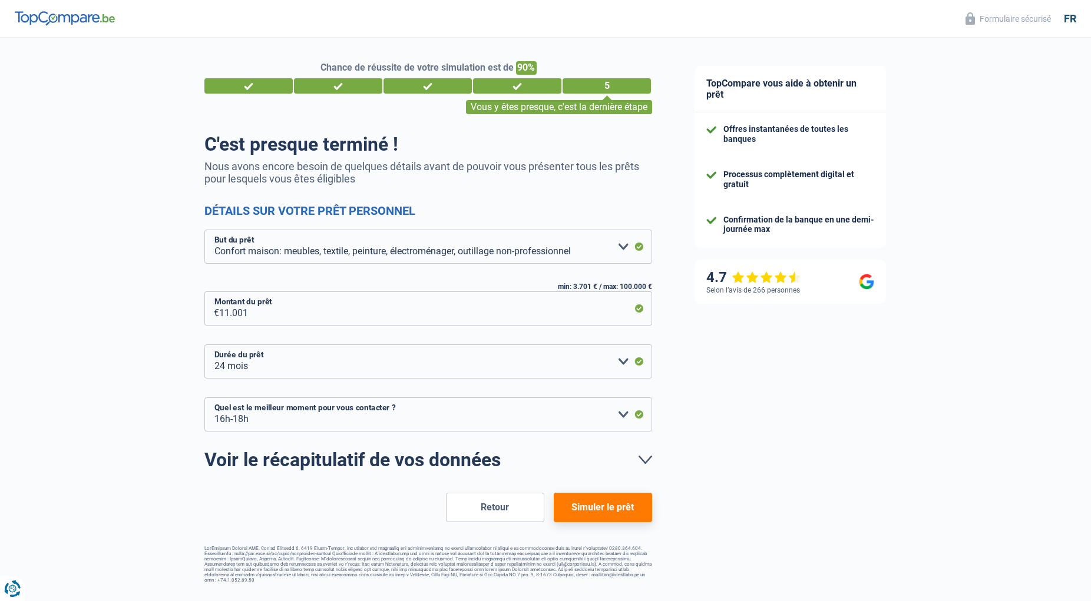
click at [595, 508] on button "Simuler le prêt" at bounding box center [602, 507] width 98 height 29
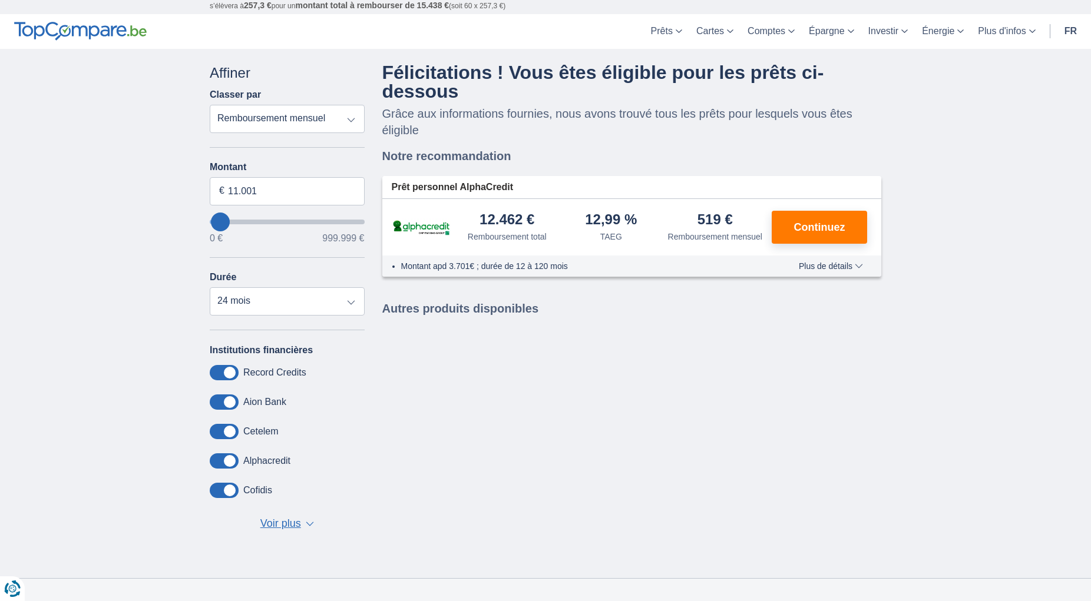
scroll to position [60, 0]
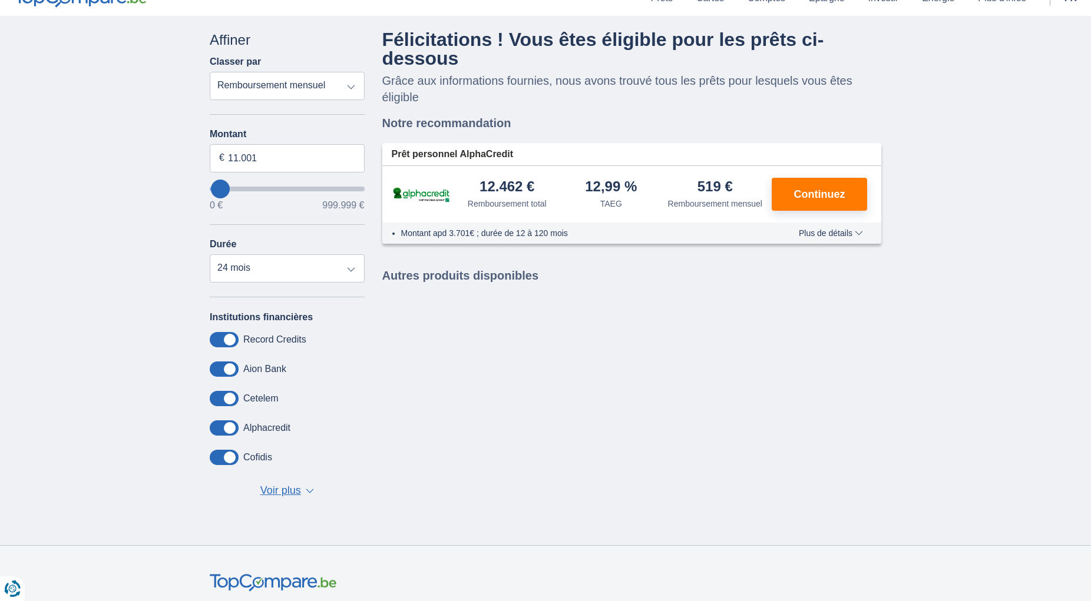
click at [297, 490] on span "Voir plus" at bounding box center [280, 490] width 41 height 15
click at [210, 254] on select "12 mois 18 mois 24 mois 30 mois 36 mois 42 mois 48 mois 60 mois" at bounding box center [287, 268] width 155 height 28
select select "30"
click option "30 mois" at bounding box center [0, 0] width 0 height 0
click at [260, 427] on label "Alphacredit" at bounding box center [266, 428] width 47 height 11
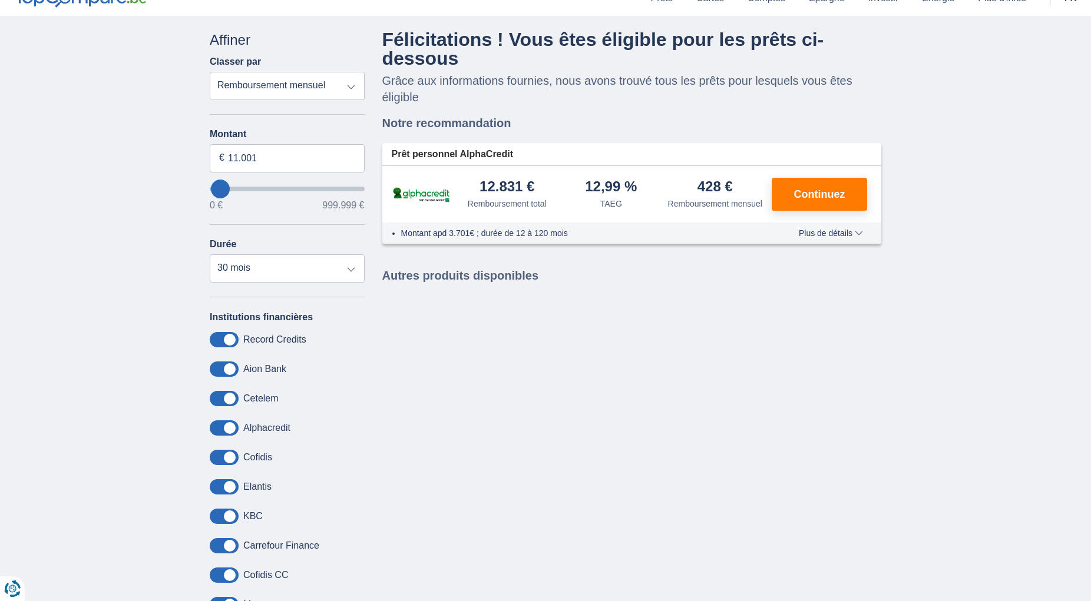
drag, startPoint x: 227, startPoint y: 426, endPoint x: 215, endPoint y: 427, distance: 12.5
click at [215, 427] on span at bounding box center [224, 427] width 29 height 15
click at [217, 426] on span at bounding box center [224, 427] width 29 height 15
click at [0, 0] on input "checkbox" at bounding box center [0, 0] width 0 height 0
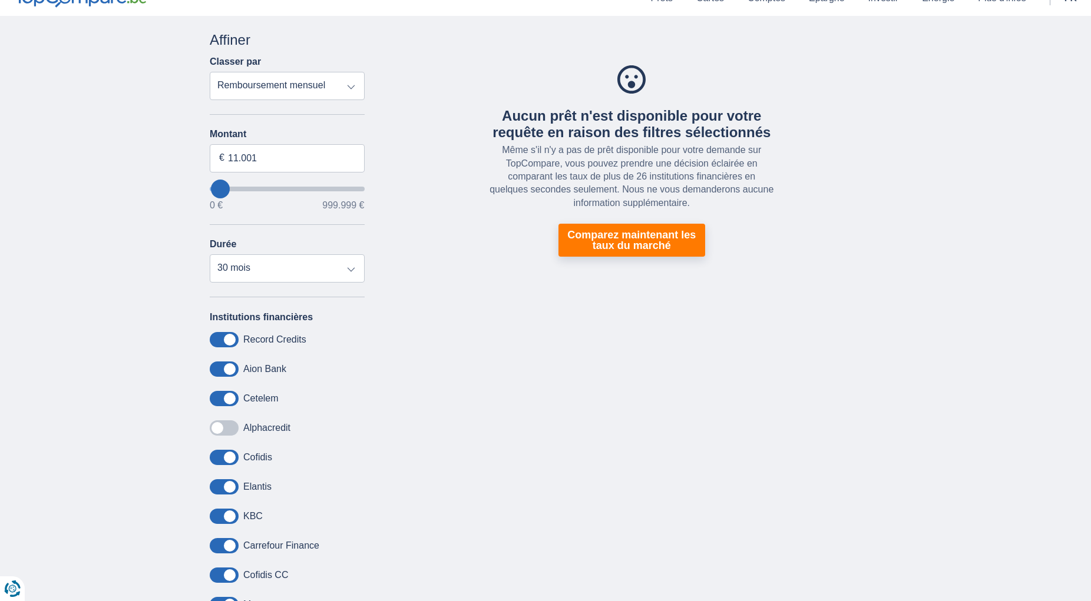
click at [231, 429] on span at bounding box center [224, 427] width 29 height 15
click at [0, 0] on input "checkbox" at bounding box center [0, 0] width 0 height 0
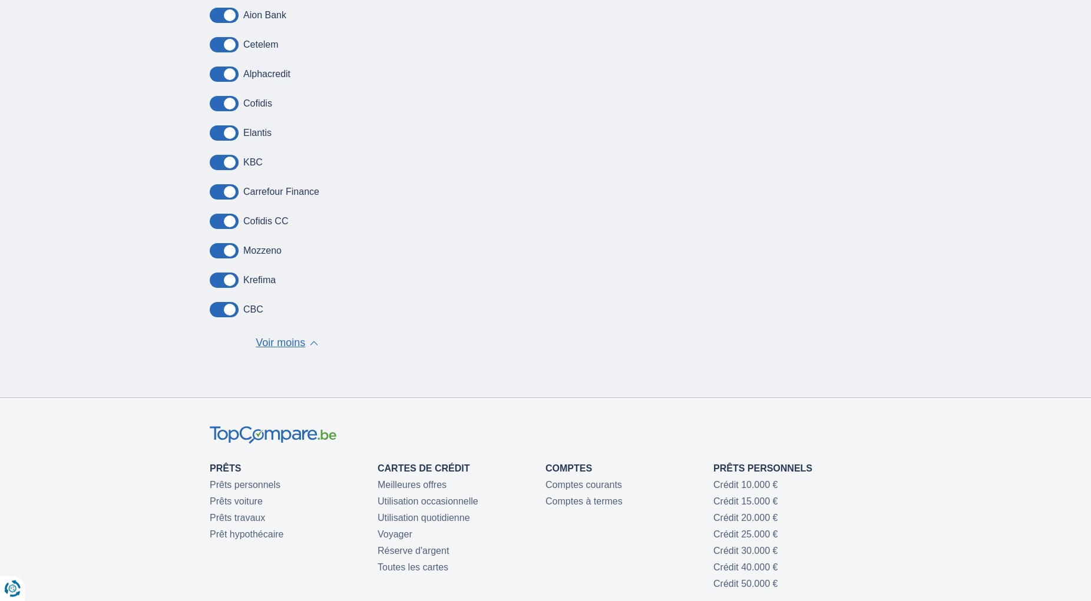
scroll to position [360, 0]
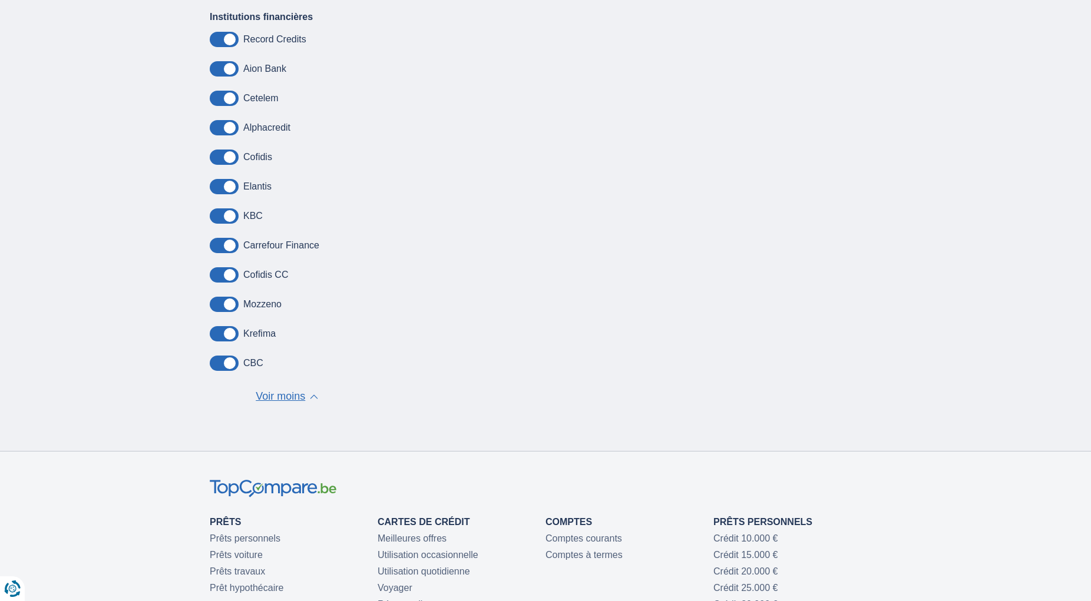
click at [283, 396] on span "Voir moins" at bounding box center [280, 396] width 49 height 15
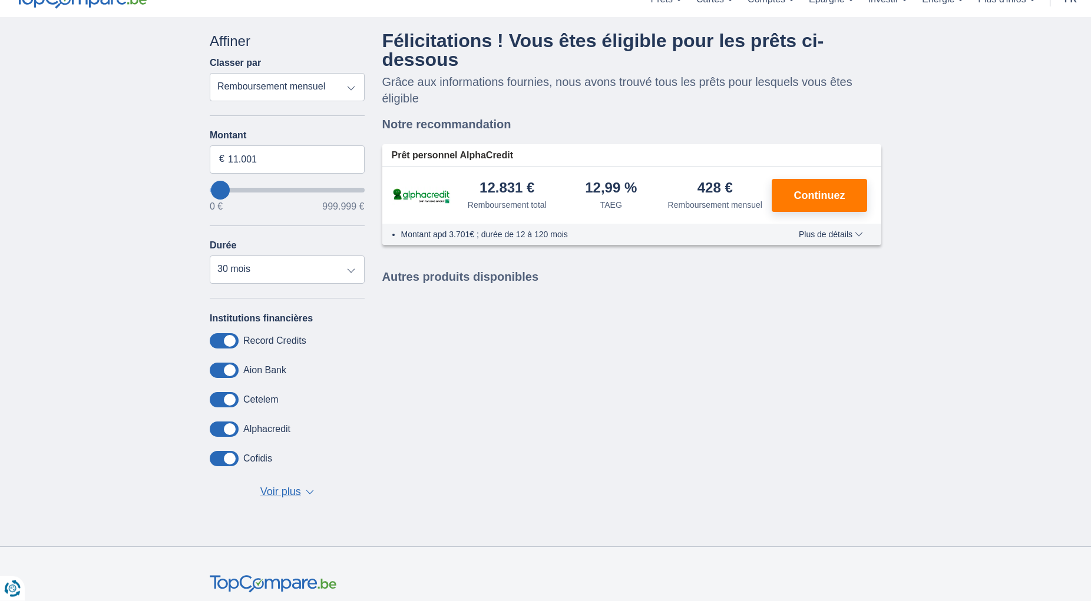
scroll to position [0, 0]
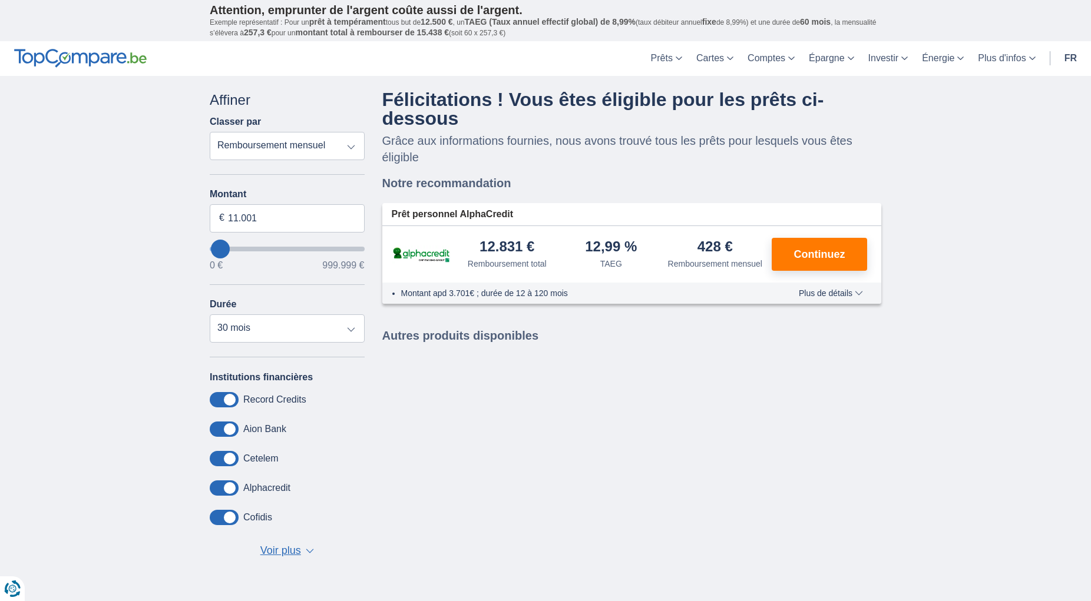
click at [849, 296] on span "Plus de détails" at bounding box center [830, 293] width 64 height 8
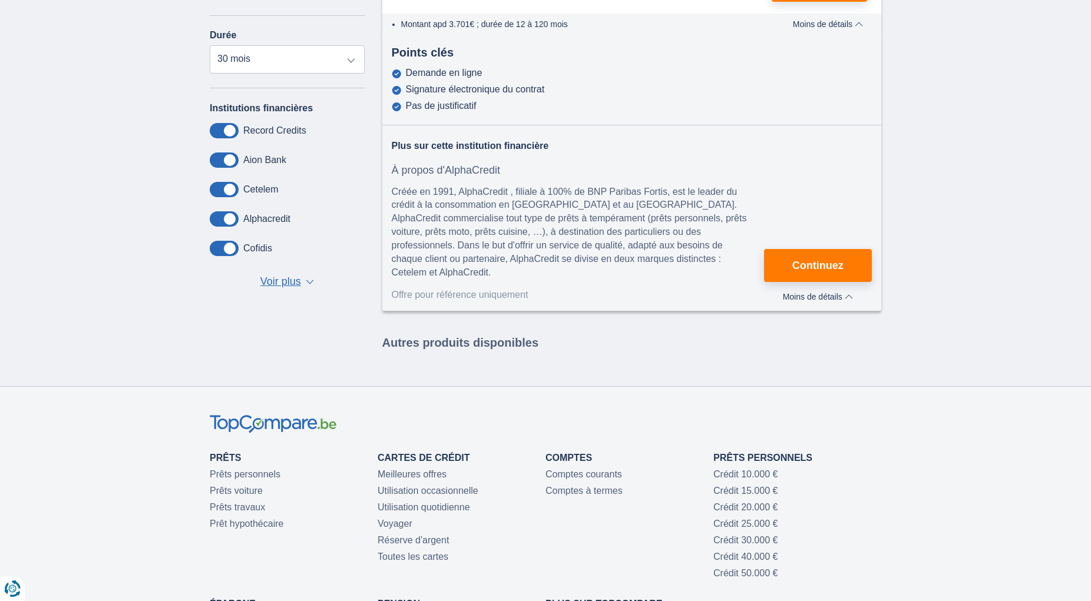
scroll to position [180, 0]
